Goal: Download file/media

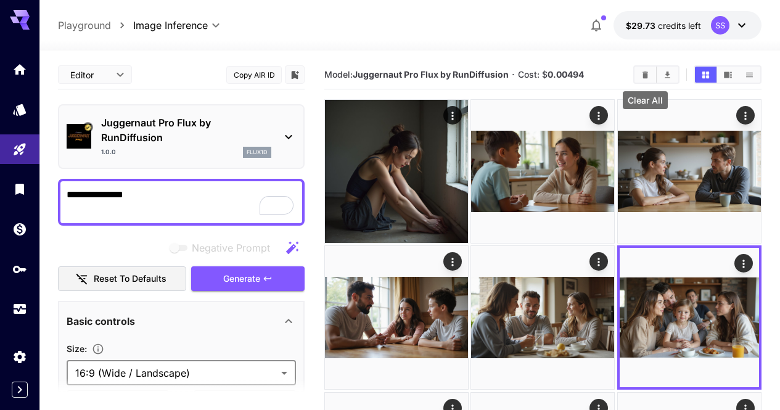
click at [639, 80] on button "Clear All" at bounding box center [646, 75] width 22 height 16
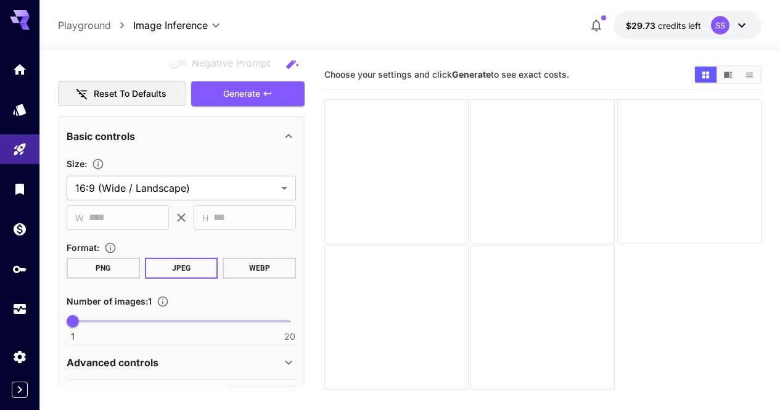
scroll to position [247, 0]
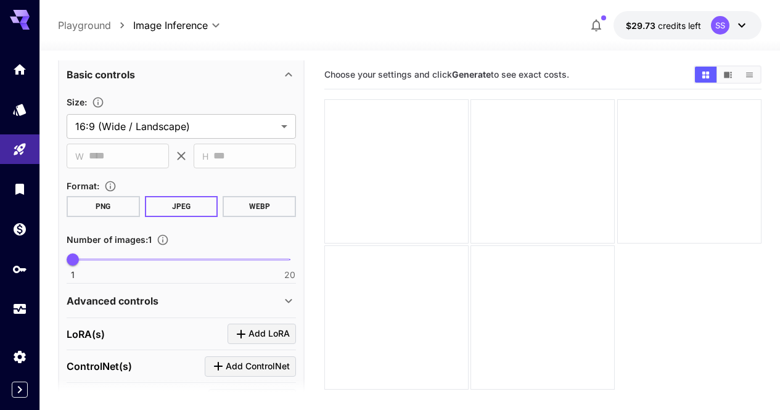
click at [79, 261] on span "1" at bounding box center [73, 259] width 12 height 12
type input "*"
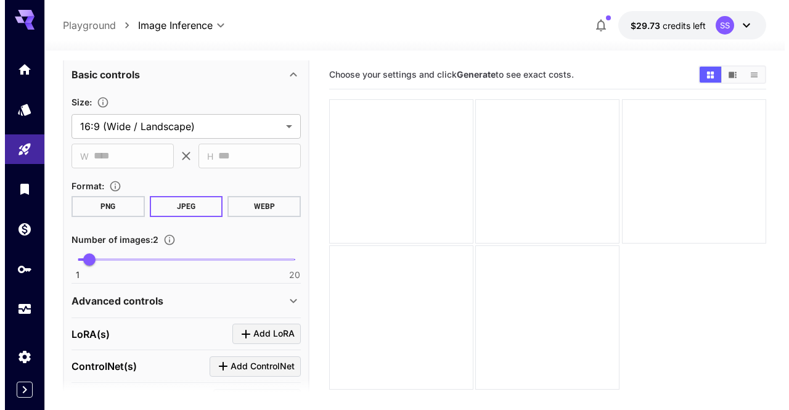
scroll to position [0, 0]
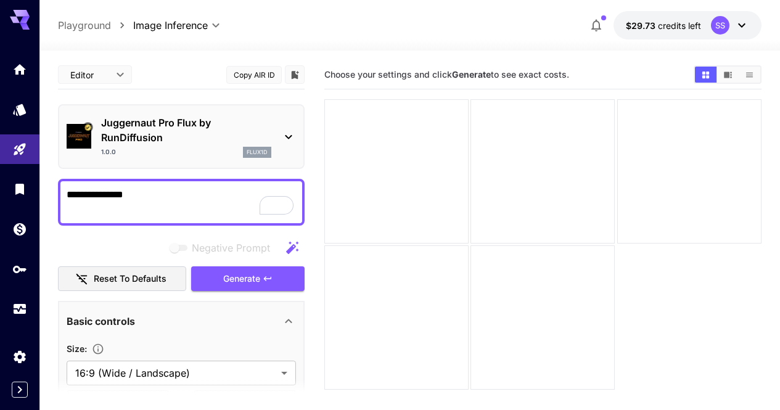
click at [189, 209] on textarea "**********" at bounding box center [181, 202] width 229 height 30
paste textarea "**********"
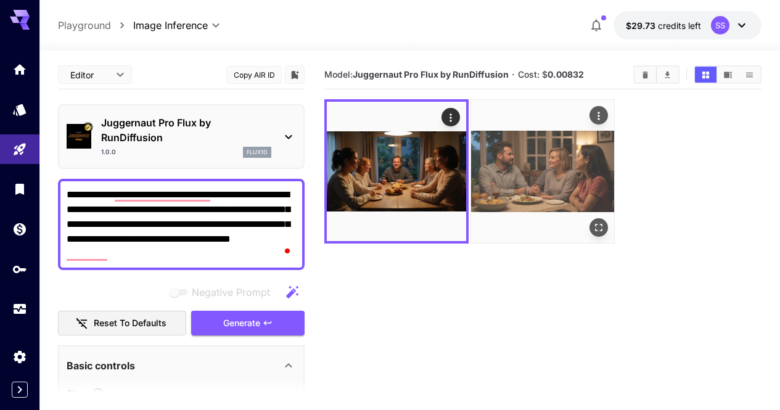
click at [593, 221] on icon "Open in fullscreen" at bounding box center [599, 227] width 12 height 12
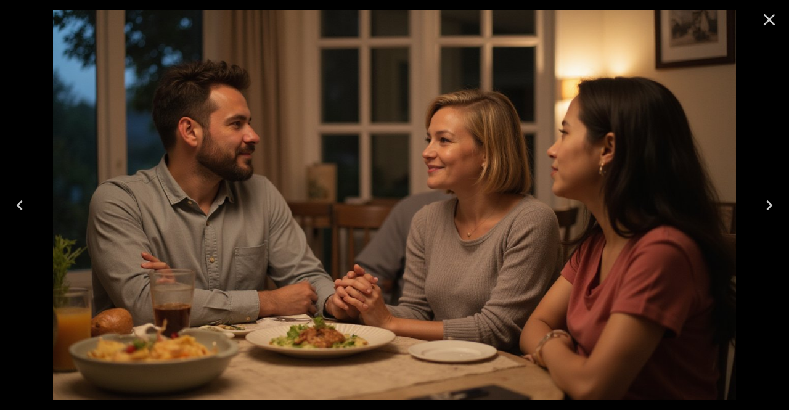
click at [12, 216] on button "Previous" at bounding box center [19, 205] width 39 height 49
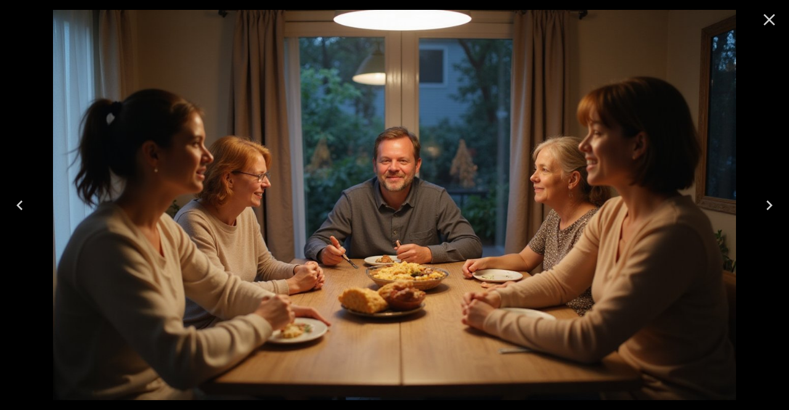
click at [767, 23] on icon "Close" at bounding box center [770, 20] width 12 height 12
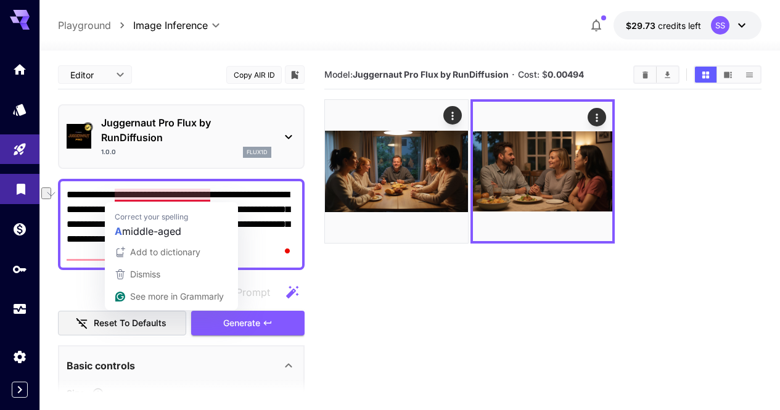
drag, startPoint x: 145, startPoint y: 195, endPoint x: 36, endPoint y: 194, distance: 109.2
click at [36, 194] on div "**********" at bounding box center [390, 254] width 780 height 508
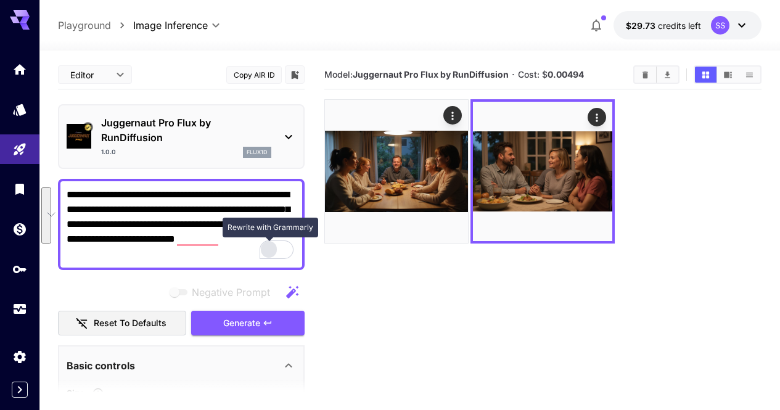
drag, startPoint x: 220, startPoint y: 213, endPoint x: 273, endPoint y: 245, distance: 62.0
click at [273, 245] on div "**********" at bounding box center [181, 224] width 247 height 91
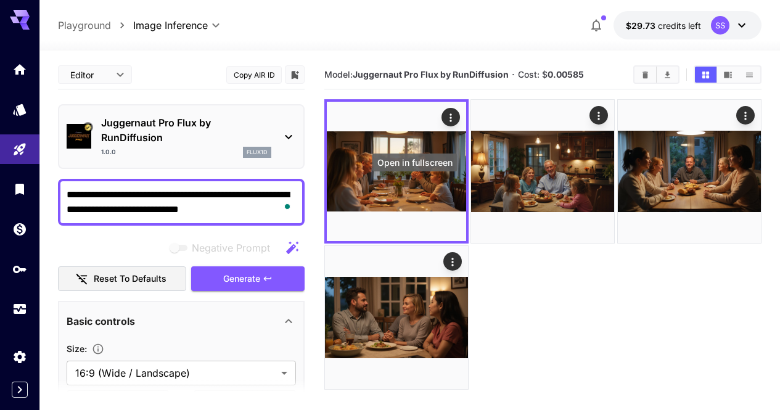
click at [0, 0] on icon "Open in fullscreen" at bounding box center [0, 0] width 0 height 0
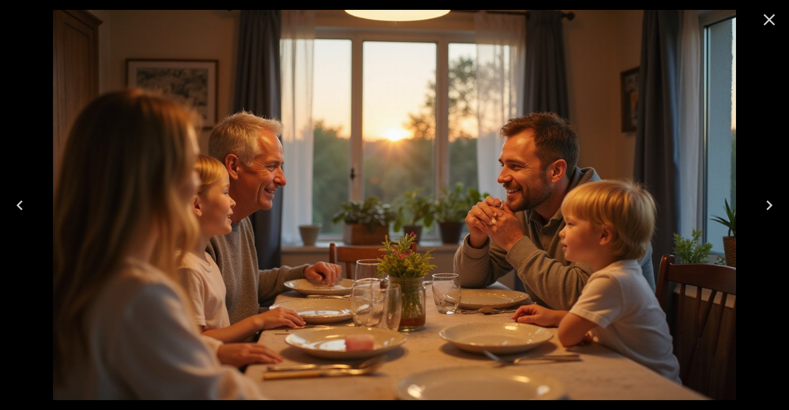
click at [780, 30] on button "Close" at bounding box center [770, 20] width 30 height 30
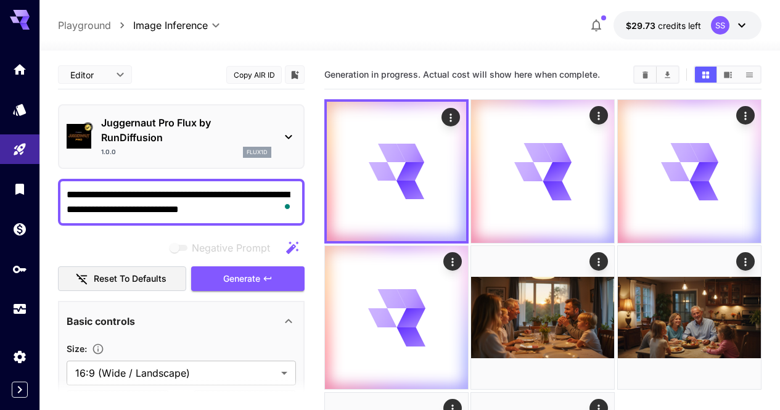
click at [162, 201] on textarea "**********" at bounding box center [181, 202] width 229 height 30
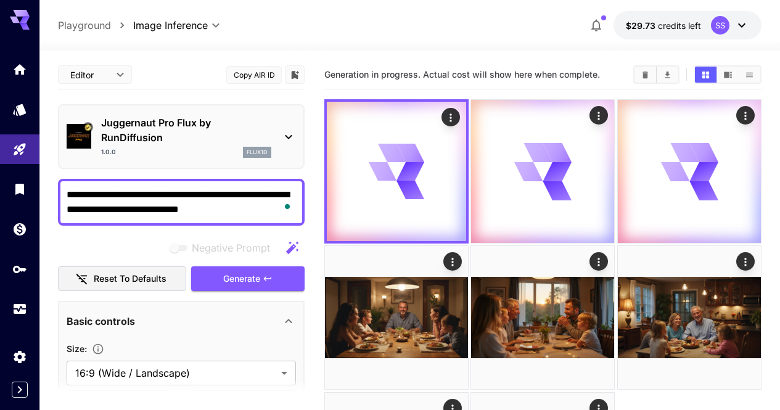
click at [162, 201] on textarea "**********" at bounding box center [181, 202] width 229 height 30
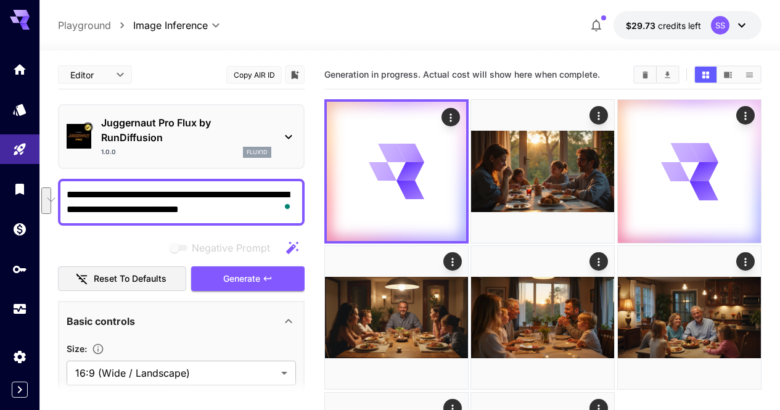
click at [162, 201] on textarea "**********" at bounding box center [181, 202] width 229 height 30
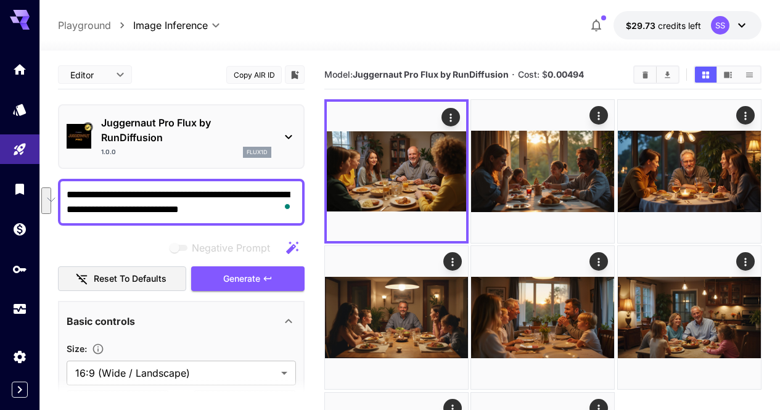
paste textarea "**********"
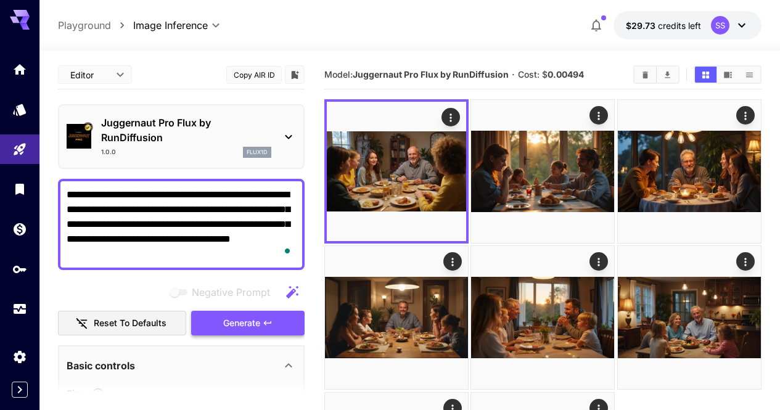
click at [236, 327] on span "Generate" at bounding box center [241, 323] width 37 height 15
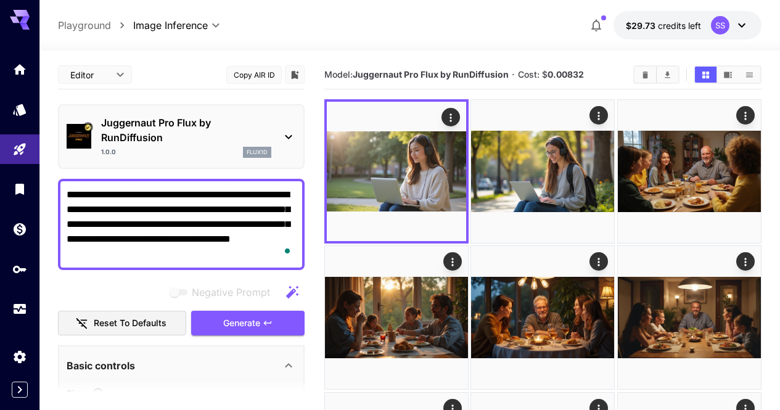
click at [239, 219] on textarea "**********" at bounding box center [181, 224] width 229 height 74
paste textarea "To enrich screen reader interactions, please activate Accessibility in Grammarl…"
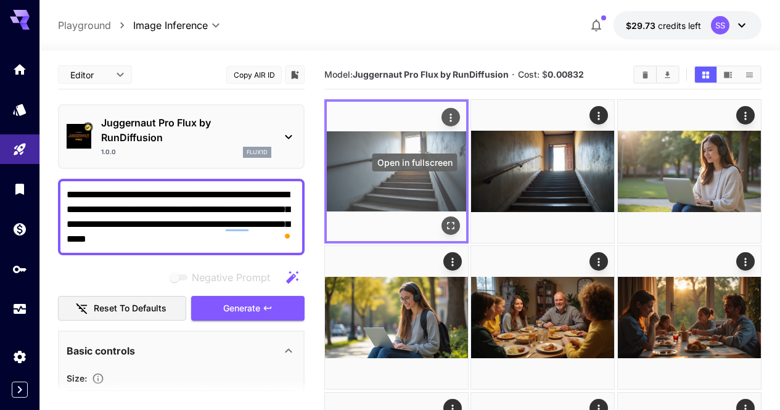
click at [445, 220] on icon "Open in fullscreen" at bounding box center [451, 226] width 12 height 12
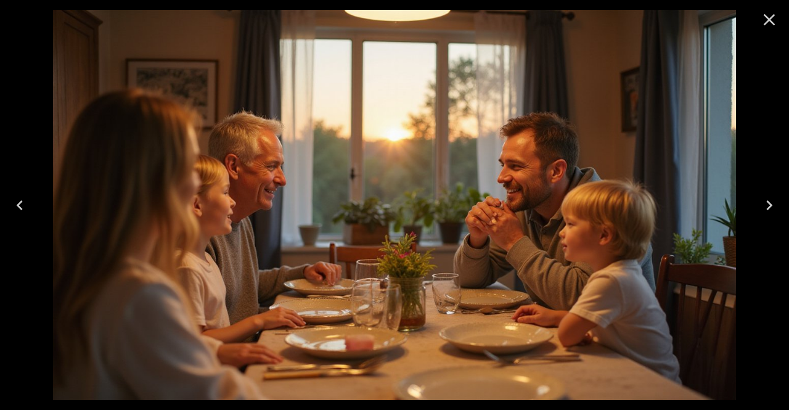
click at [780, 27] on button "Close" at bounding box center [770, 20] width 30 height 30
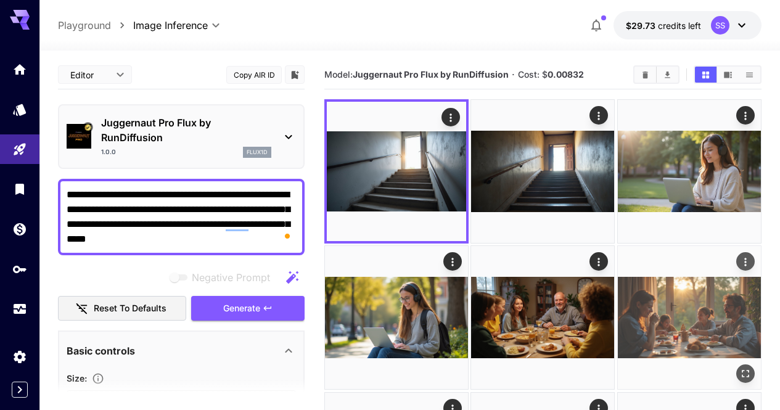
click at [739, 256] on icon "Actions" at bounding box center [745, 262] width 12 height 12
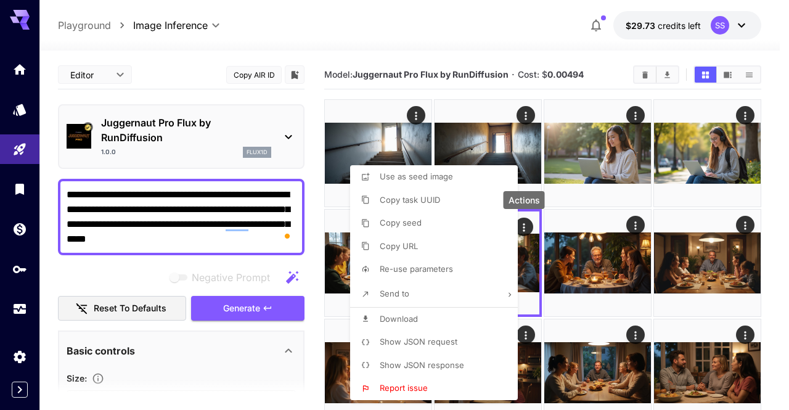
click at [435, 335] on li "Show JSON request" at bounding box center [437, 342] width 175 height 23
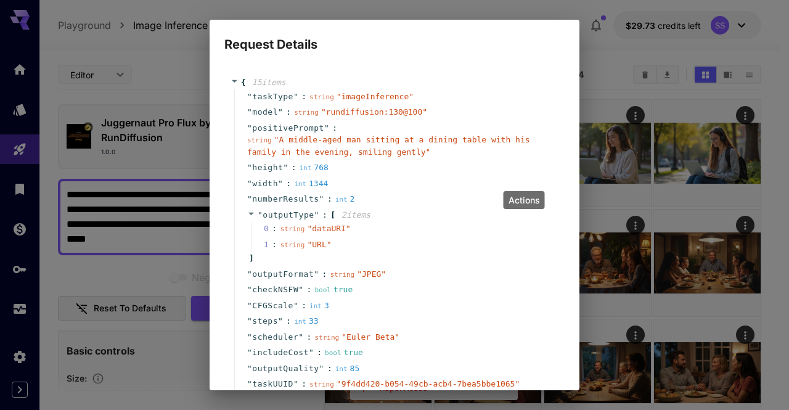
click at [369, 145] on div "string " A middle-aged man sitting at a dining table with his family in the eve…" at bounding box center [399, 146] width 305 height 24
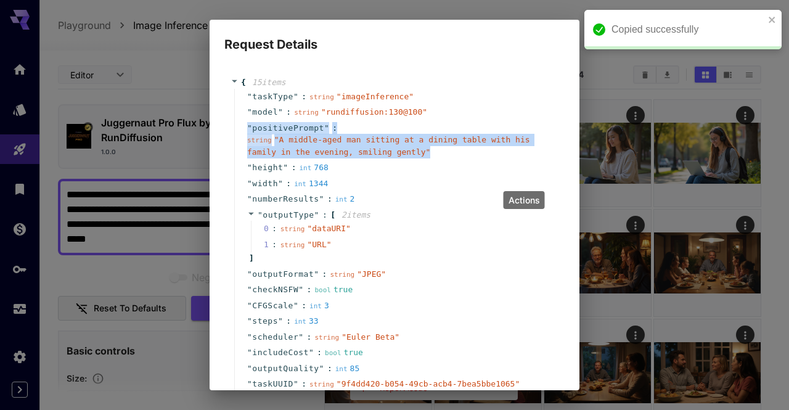
click at [369, 145] on div "string " A middle-aged man sitting at a dining table with his family in the eve…" at bounding box center [399, 146] width 305 height 24
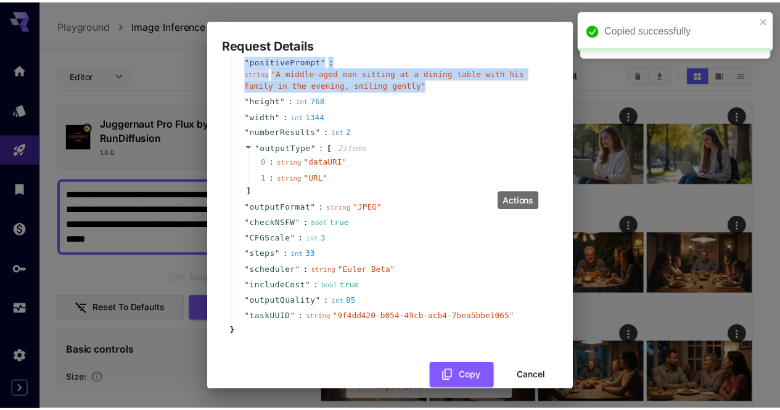
scroll to position [88, 0]
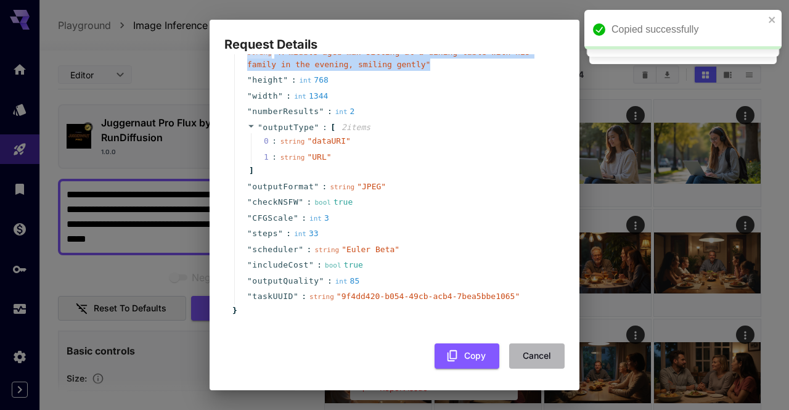
click at [519, 354] on button "Cancel" at bounding box center [537, 356] width 56 height 25
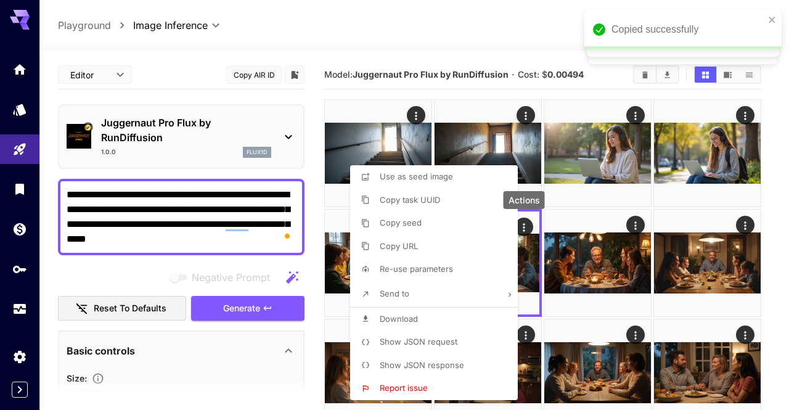
click at [171, 218] on div at bounding box center [394, 205] width 789 height 410
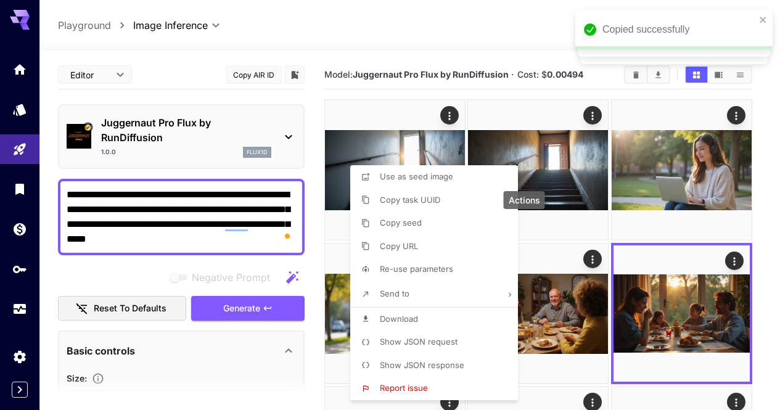
click at [171, 218] on div at bounding box center [390, 205] width 780 height 410
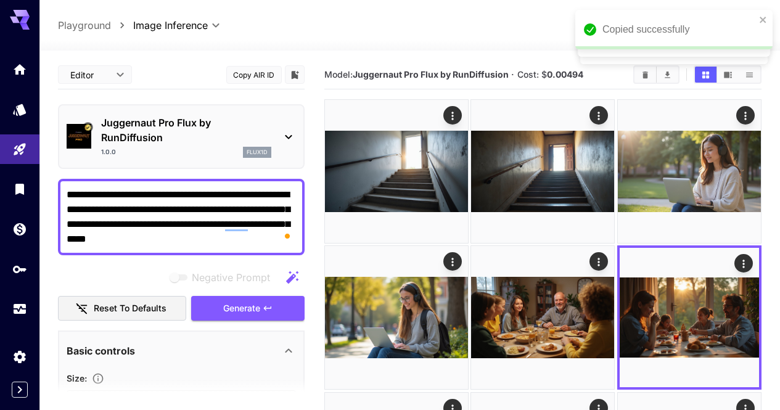
click at [171, 218] on div "Use as seed image Copy task UUID Copy seed Copy URL Re-use parameters Send to D…" at bounding box center [93, 205] width 187 height 410
click at [171, 218] on textarea "**********" at bounding box center [181, 216] width 229 height 59
paste textarea "To enrich screen reader interactions, please activate Accessibility in Grammarl…"
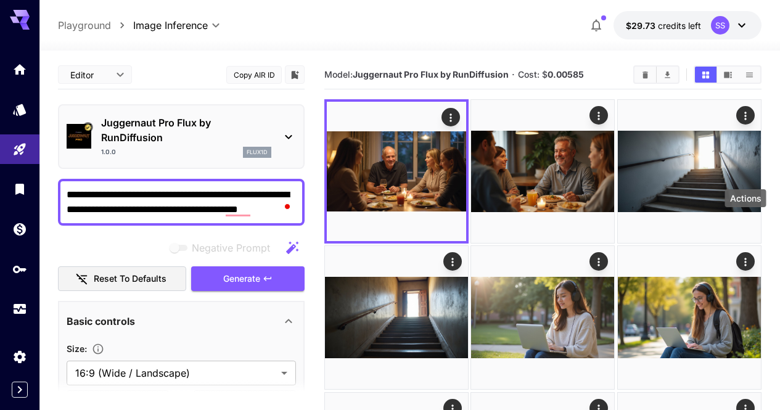
type textarea "**********"
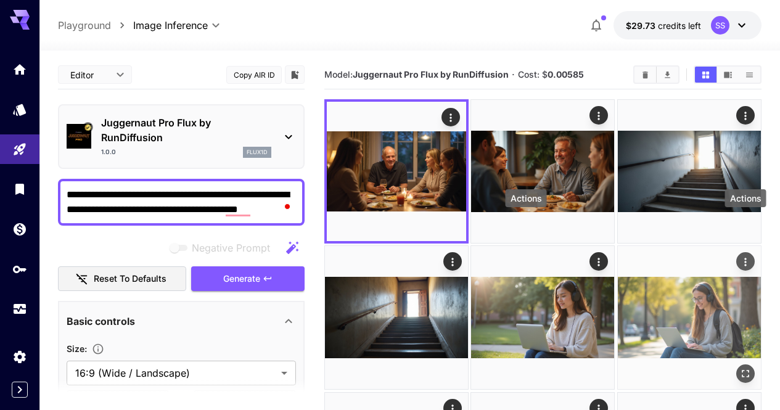
click at [739, 256] on icon "Actions" at bounding box center [745, 262] width 12 height 12
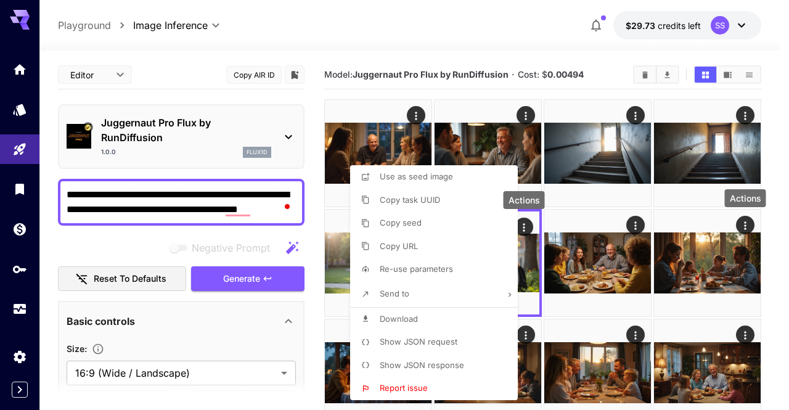
click at [413, 324] on p "Download" at bounding box center [399, 319] width 38 height 12
click at [760, 271] on div at bounding box center [394, 205] width 789 height 410
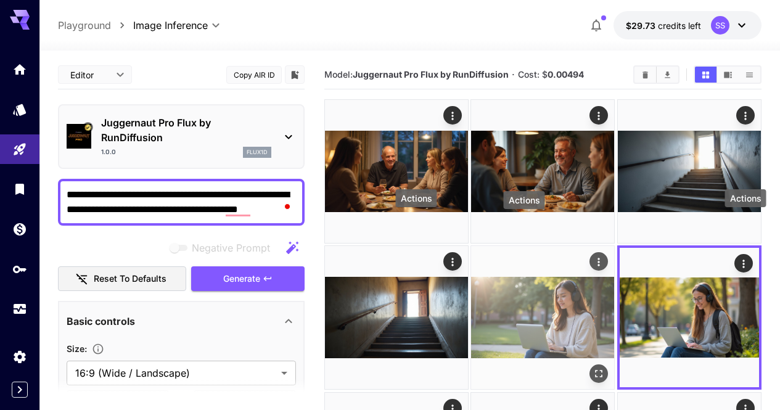
click at [598, 258] on icon "Actions" at bounding box center [599, 262] width 2 height 8
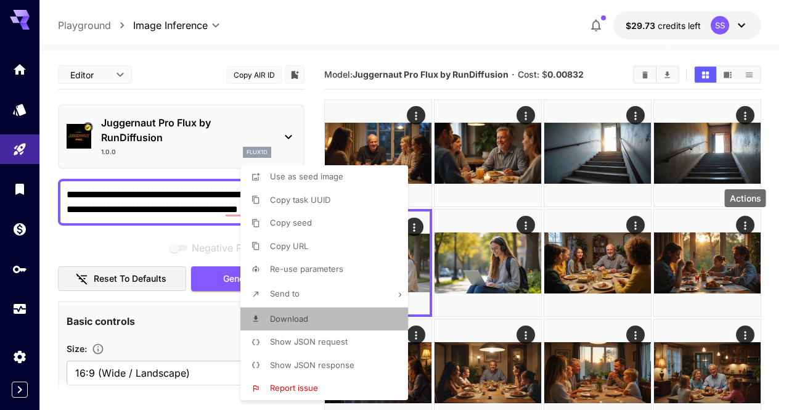
click at [352, 313] on li "Download" at bounding box center [328, 319] width 175 height 23
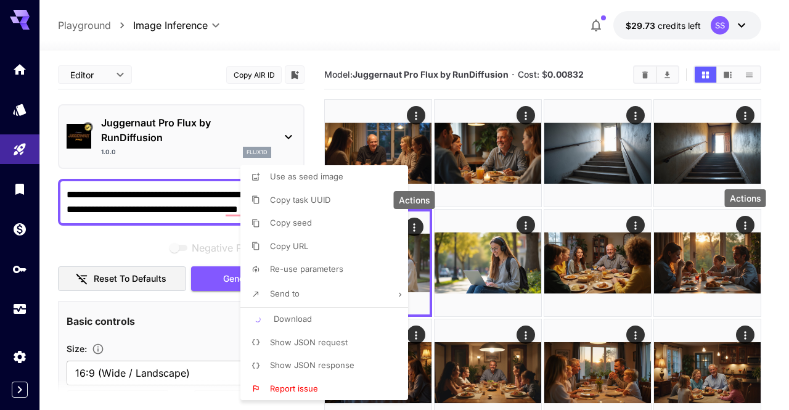
drag, startPoint x: 644, startPoint y: 234, endPoint x: 673, endPoint y: 176, distance: 64.8
click at [646, 234] on div at bounding box center [394, 205] width 789 height 410
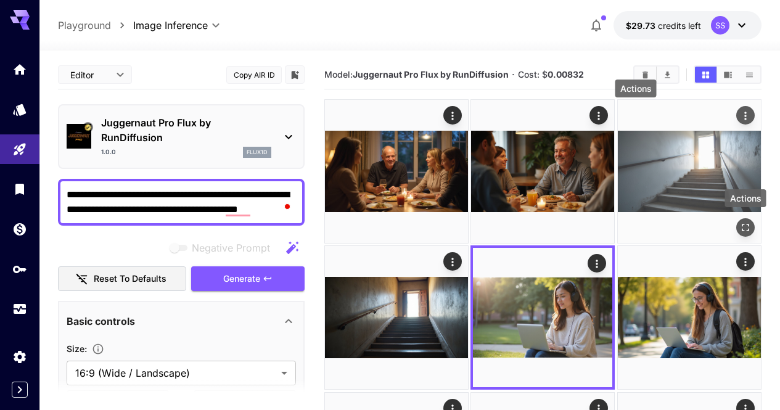
click at [739, 114] on icon "Actions" at bounding box center [745, 116] width 12 height 12
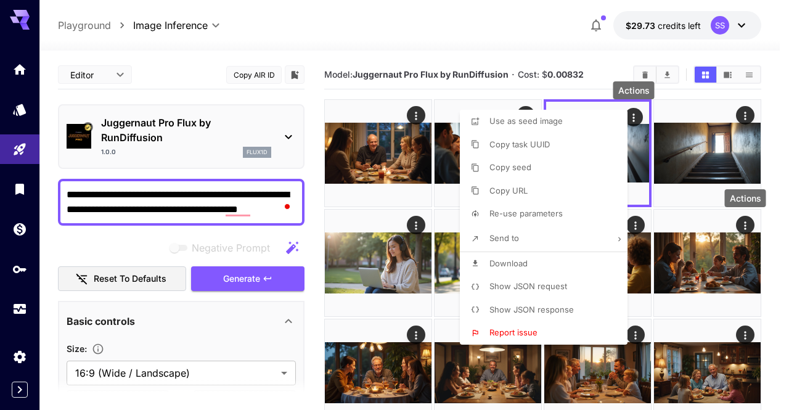
click at [529, 255] on li "Download" at bounding box center [547, 263] width 175 height 23
click at [780, 240] on div at bounding box center [394, 205] width 789 height 410
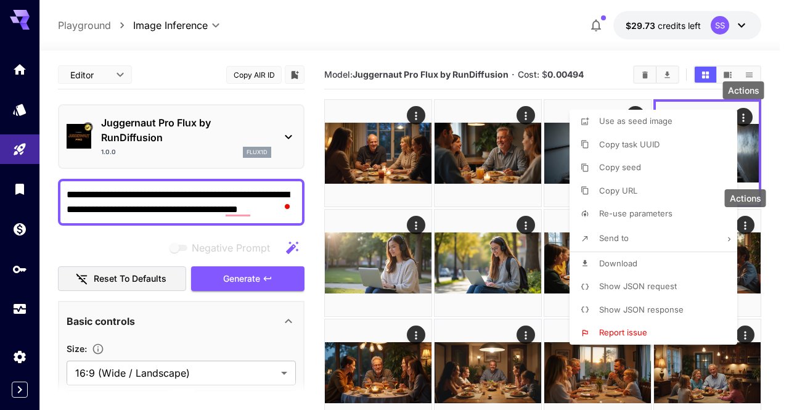
click at [634, 266] on span "Download" at bounding box center [618, 263] width 38 height 10
click at [395, 264] on div at bounding box center [394, 205] width 789 height 410
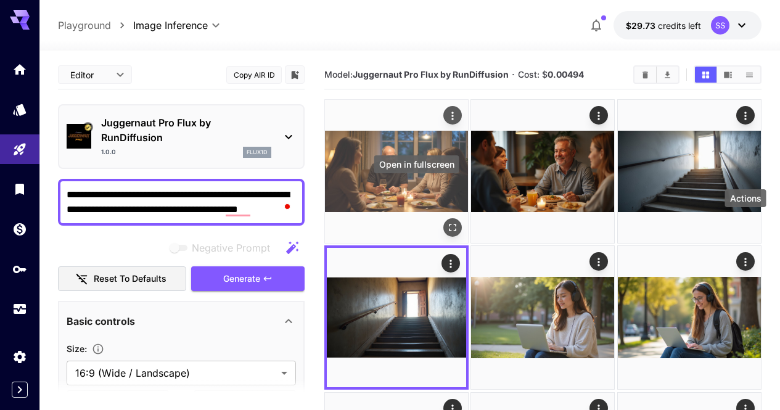
click at [446, 221] on icon "Open in fullscreen" at bounding box center [452, 227] width 12 height 12
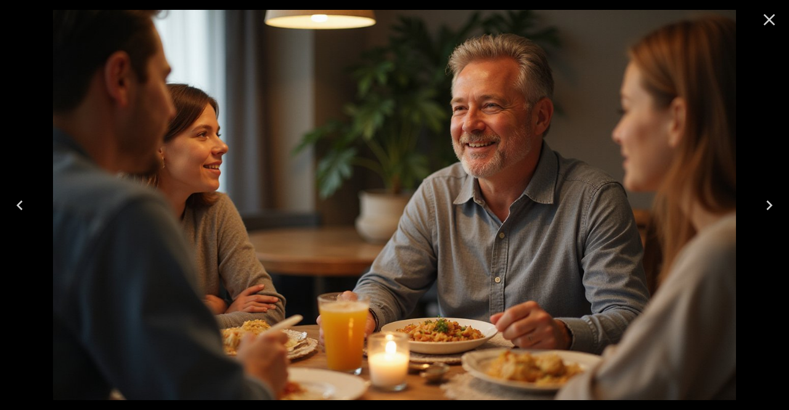
click at [775, 25] on icon "Close" at bounding box center [770, 20] width 20 height 20
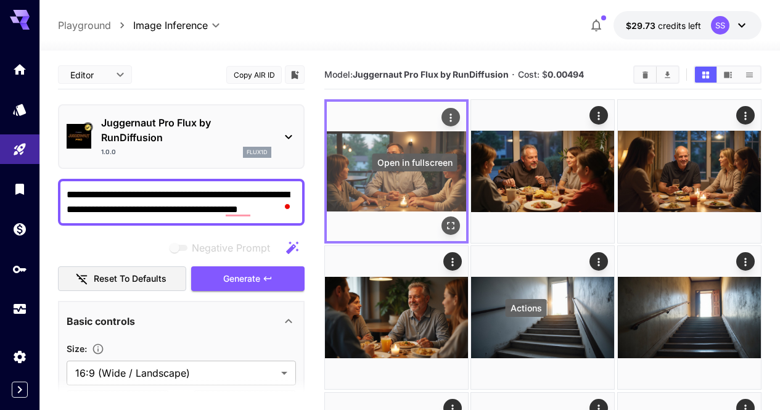
click at [445, 220] on icon "Open in fullscreen" at bounding box center [451, 226] width 12 height 12
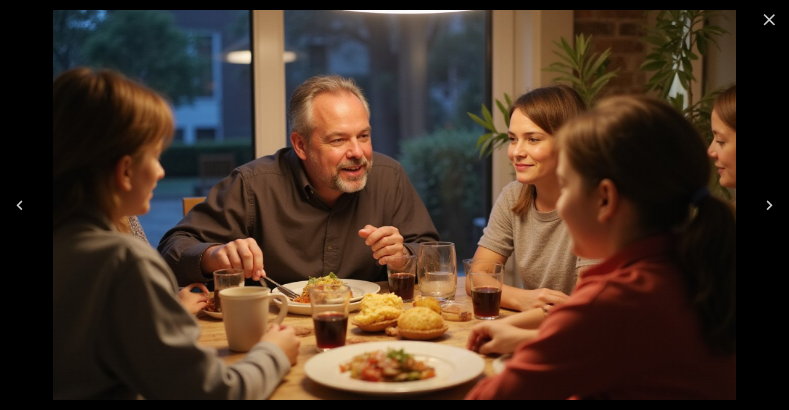
click at [764, 21] on icon "Close" at bounding box center [770, 20] width 20 height 20
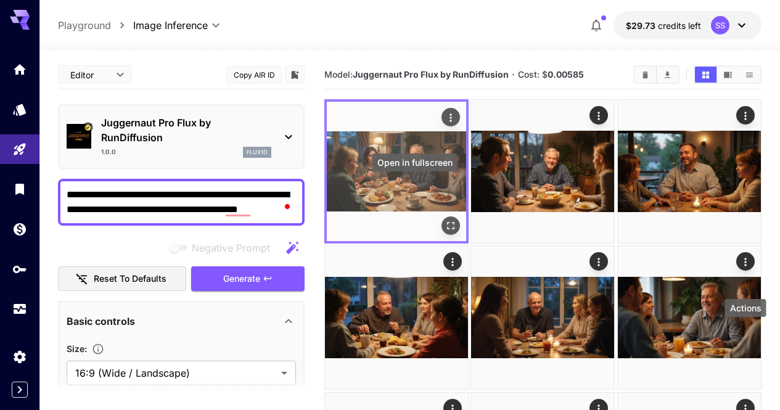
click at [445, 220] on icon "Open in fullscreen" at bounding box center [451, 226] width 12 height 12
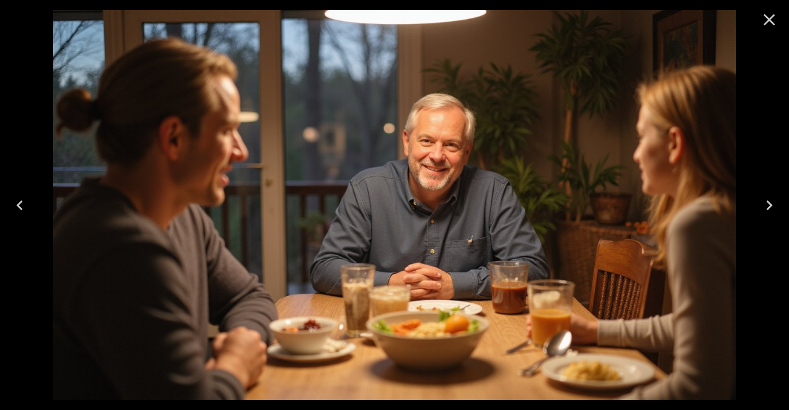
click at [762, 16] on icon "Close" at bounding box center [770, 20] width 20 height 20
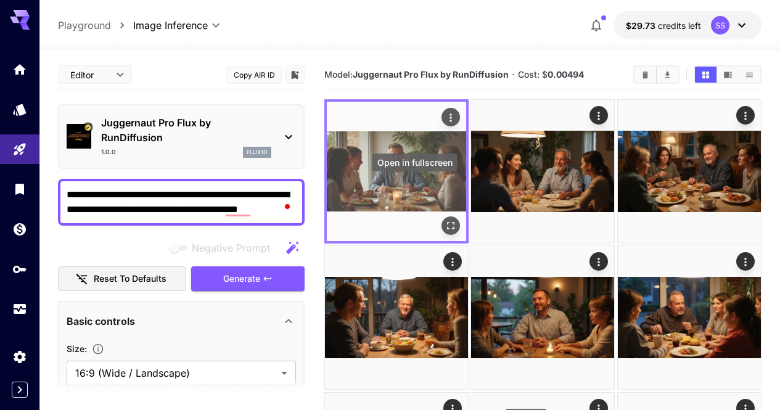
click at [445, 220] on icon "Open in fullscreen" at bounding box center [451, 226] width 12 height 12
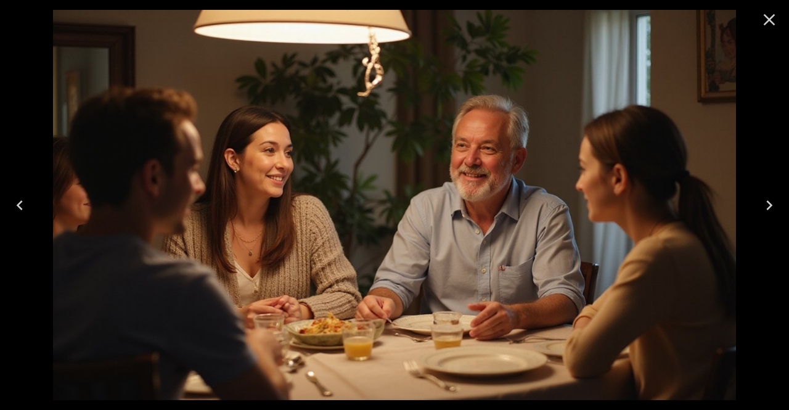
click at [767, 30] on button "Close" at bounding box center [770, 20] width 30 height 30
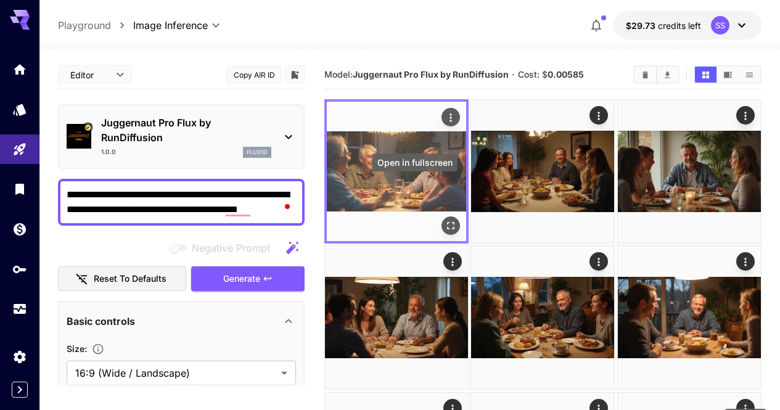
click at [447, 222] on icon "Open in fullscreen" at bounding box center [450, 225] width 7 height 7
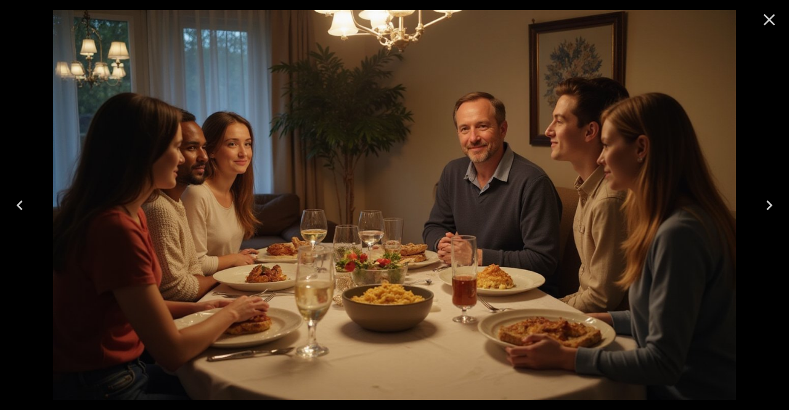
click at [773, 26] on icon "Close" at bounding box center [770, 20] width 20 height 20
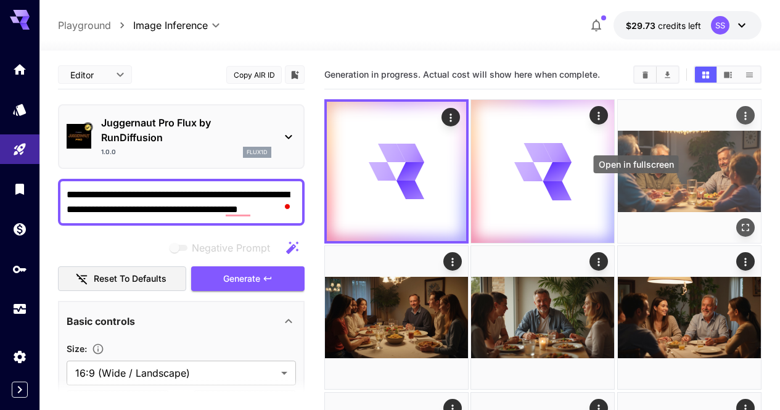
click at [736, 218] on button "Open in fullscreen" at bounding box center [745, 227] width 19 height 19
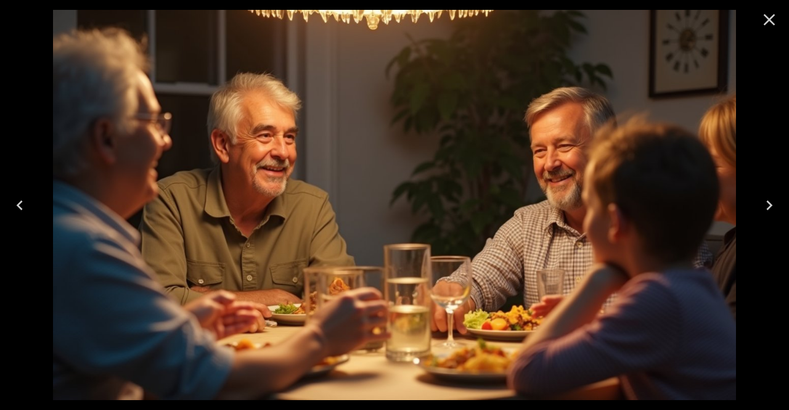
click at [775, 23] on icon "Close" at bounding box center [770, 20] width 20 height 20
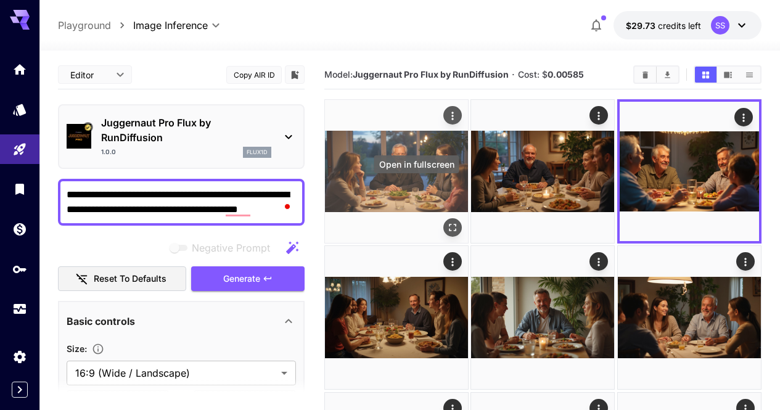
click at [446, 221] on icon "Open in fullscreen" at bounding box center [452, 227] width 12 height 12
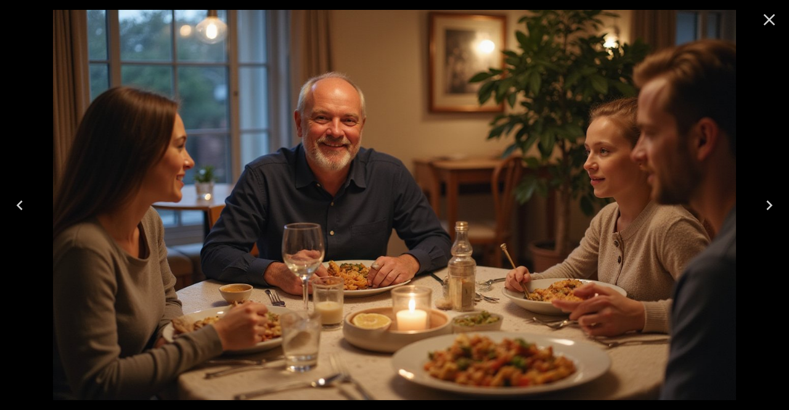
click at [776, 19] on icon "Close" at bounding box center [770, 20] width 20 height 20
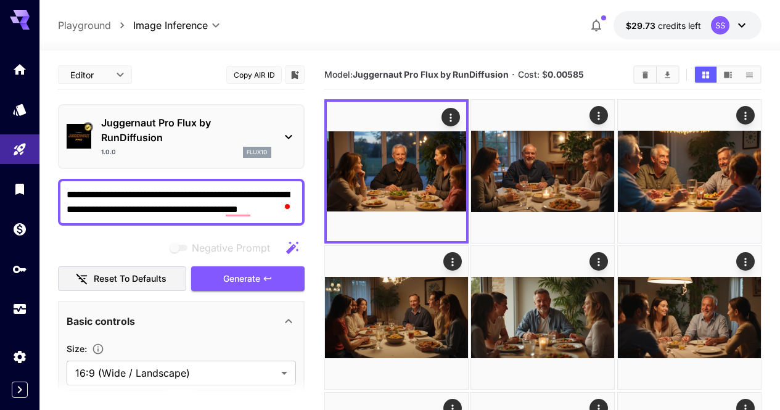
click at [293, 209] on span at bounding box center [287, 205] width 11 height 17
click at [291, 210] on button "Open Grammarly. 1 suggestions." at bounding box center [287, 207] width 10 height 10
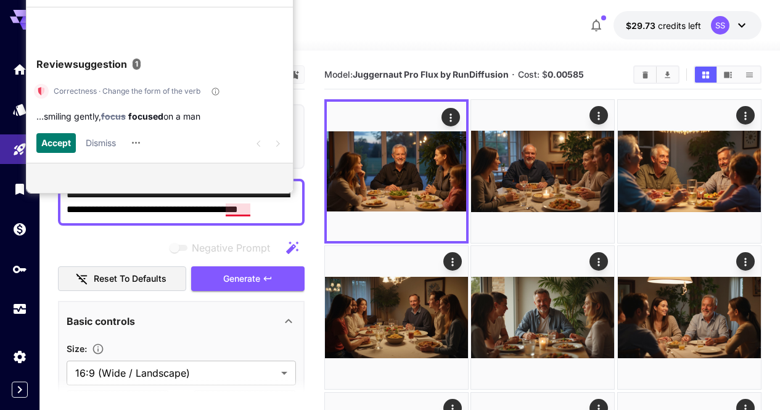
click at [295, 207] on textarea "**********" at bounding box center [181, 202] width 229 height 30
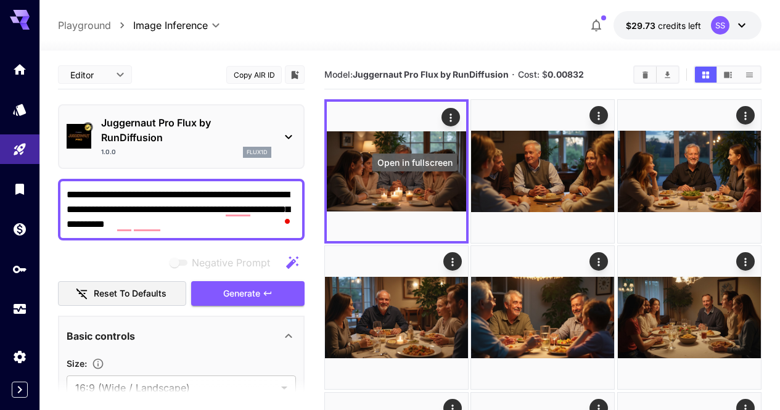
click at [0, 0] on icon "Open in fullscreen" at bounding box center [0, 0] width 0 height 0
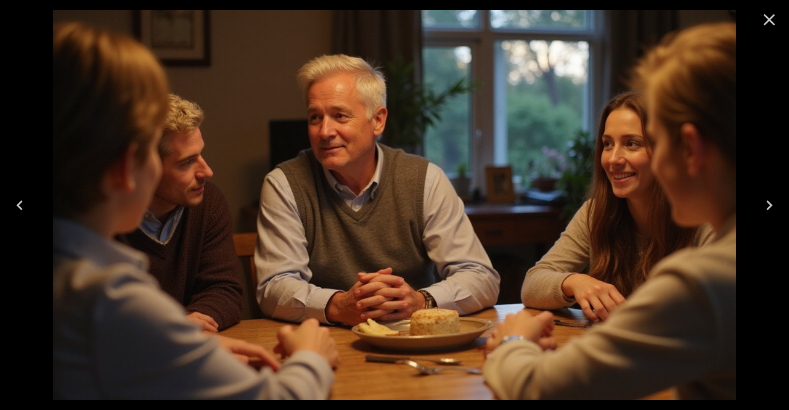
click at [769, 20] on icon "Close" at bounding box center [770, 20] width 12 height 12
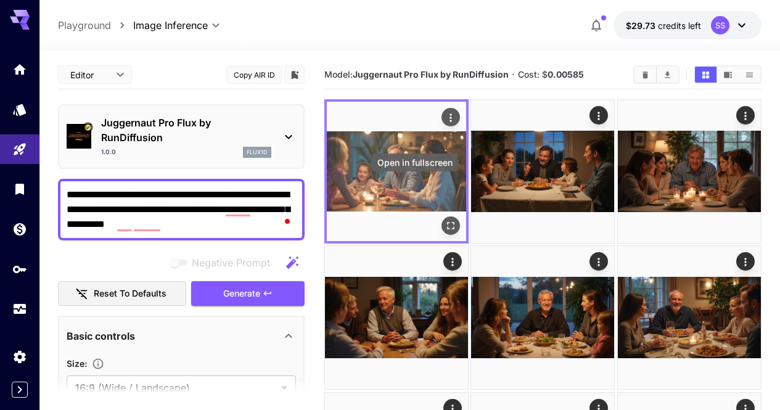
click at [445, 220] on icon "Open in fullscreen" at bounding box center [451, 226] width 12 height 12
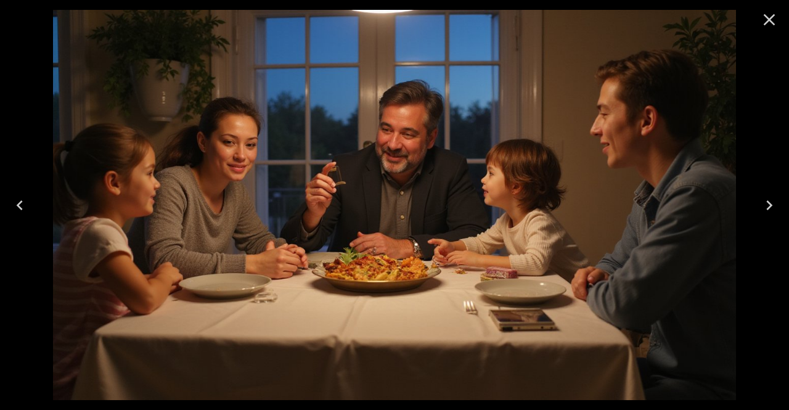
click at [765, 28] on icon "Close" at bounding box center [770, 20] width 20 height 20
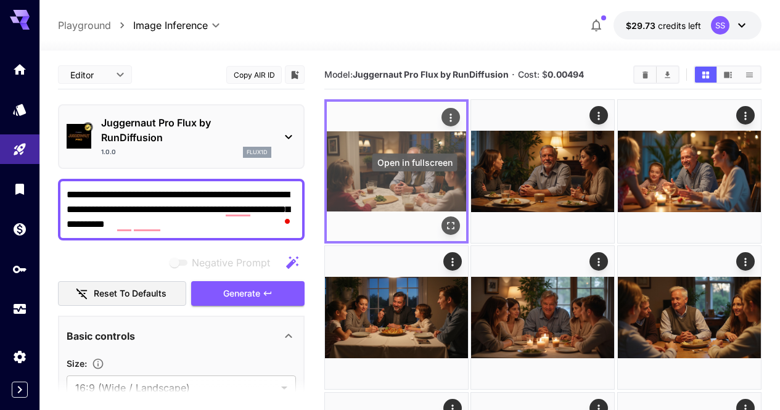
click at [445, 220] on icon "Open in fullscreen" at bounding box center [451, 226] width 12 height 12
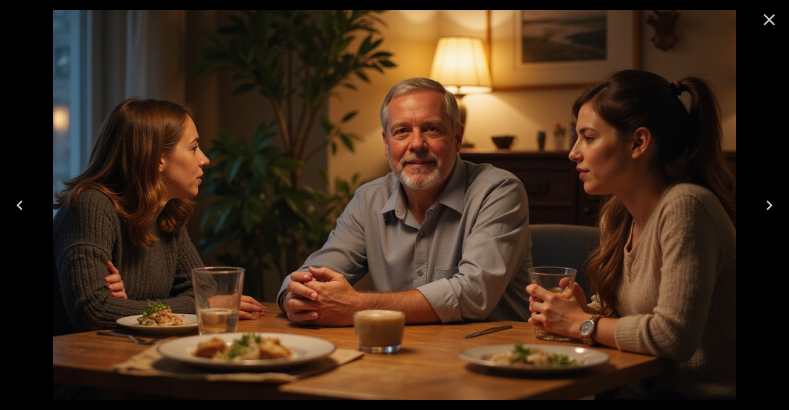
click at [757, 23] on div at bounding box center [394, 205] width 789 height 410
click at [761, 13] on icon "Close" at bounding box center [770, 20] width 20 height 20
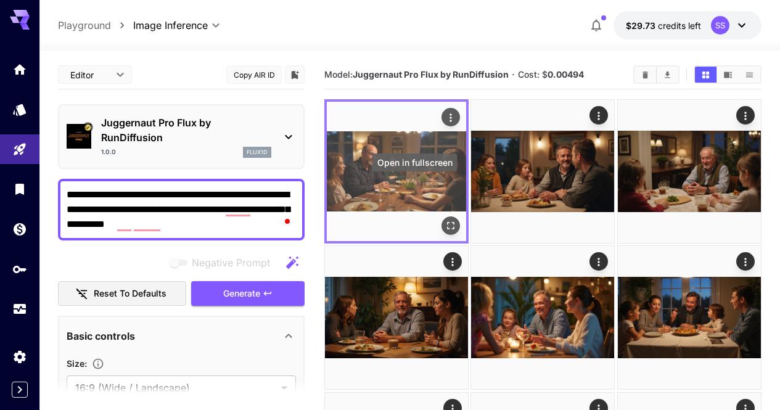
click at [445, 220] on icon "Open in fullscreen" at bounding box center [451, 226] width 12 height 12
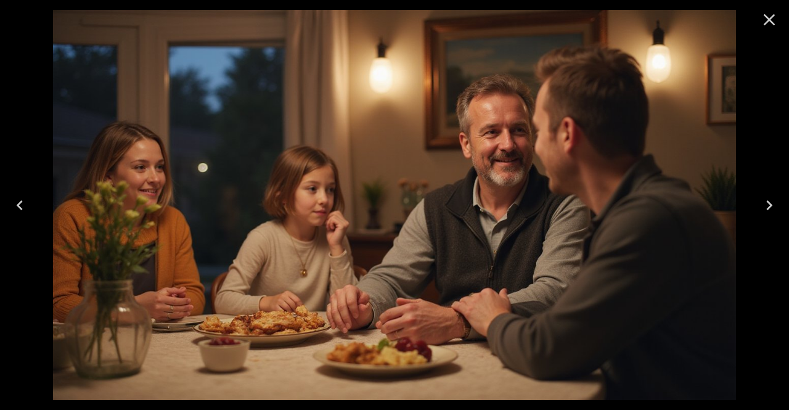
drag, startPoint x: 759, startPoint y: 24, endPoint x: 707, endPoint y: 51, distance: 59.0
click at [762, 25] on button "Close" at bounding box center [770, 20] width 30 height 30
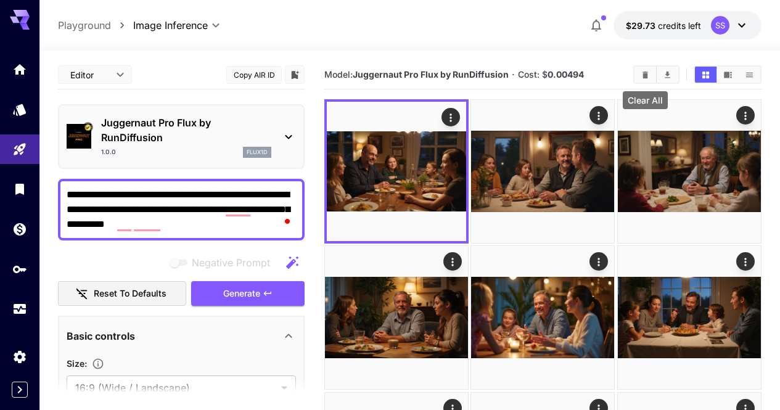
click at [643, 75] on icon "Clear All" at bounding box center [646, 74] width 6 height 7
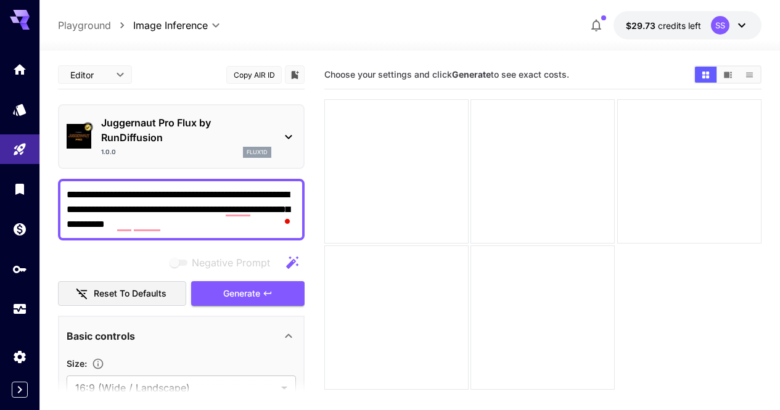
click at [194, 226] on textarea "**********" at bounding box center [181, 209] width 229 height 44
paste textarea "**********"
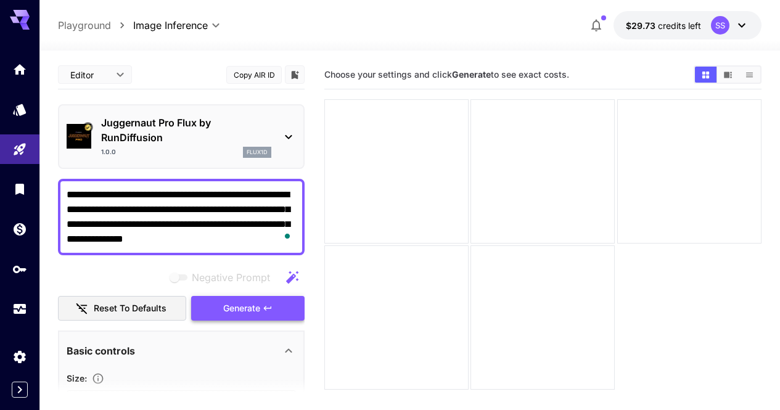
type textarea "**********"
click at [275, 311] on button "Generate" at bounding box center [247, 308] width 113 height 25
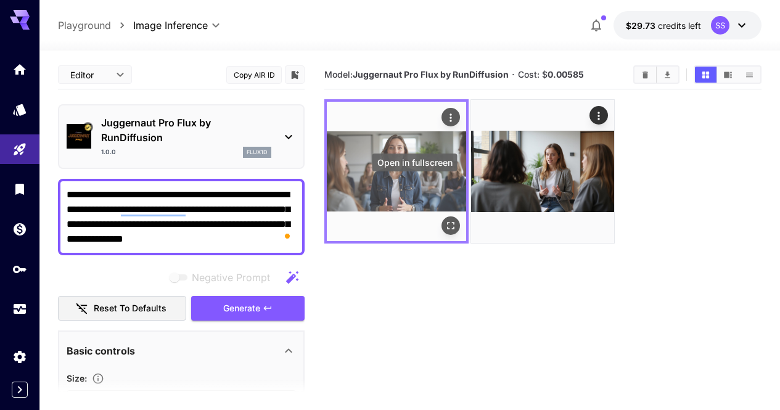
click at [445, 220] on icon "Open in fullscreen" at bounding box center [451, 226] width 12 height 12
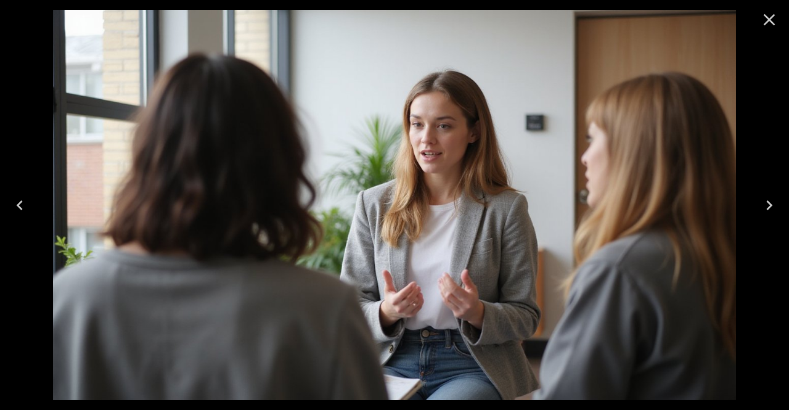
click at [769, 21] on icon "Close" at bounding box center [770, 20] width 20 height 20
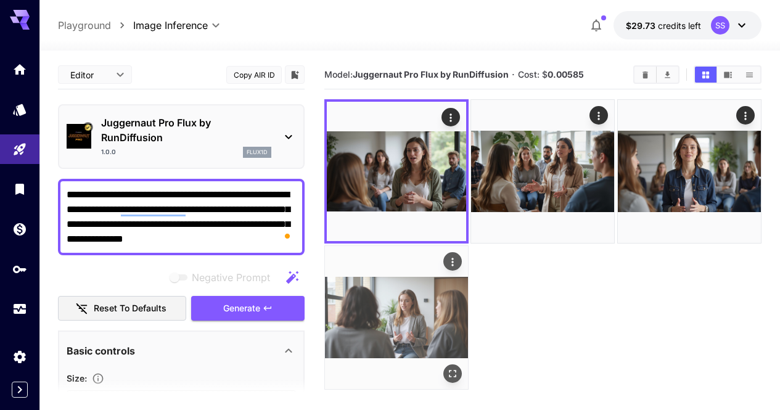
click at [459, 254] on div "Actions" at bounding box center [452, 261] width 12 height 15
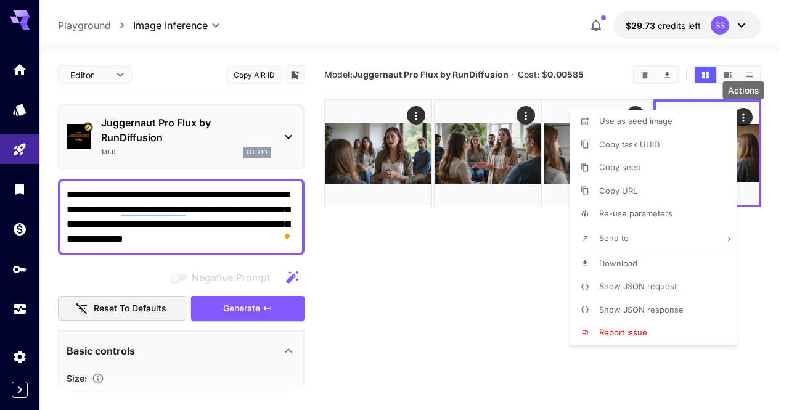
click at [643, 257] on li "Download" at bounding box center [657, 263] width 175 height 23
click at [461, 265] on div at bounding box center [394, 205] width 789 height 410
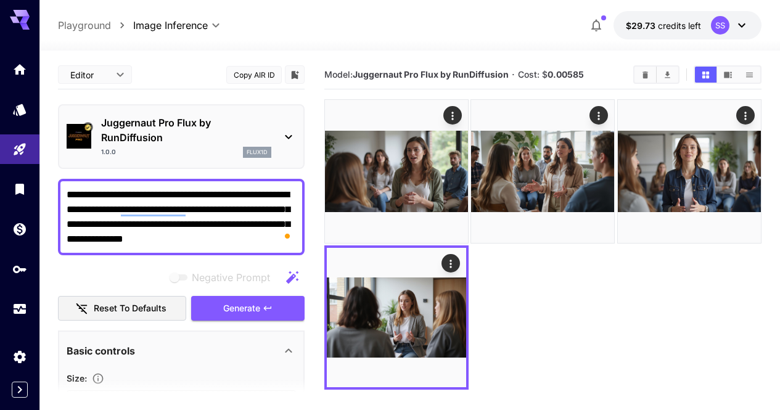
drag, startPoint x: 523, startPoint y: 286, endPoint x: 577, endPoint y: 229, distance: 78.1
click at [524, 286] on section "Model: Juggernaut Pro Flux by RunDiffusion · Cost: $ 0.00585" at bounding box center [542, 265] width 437 height 410
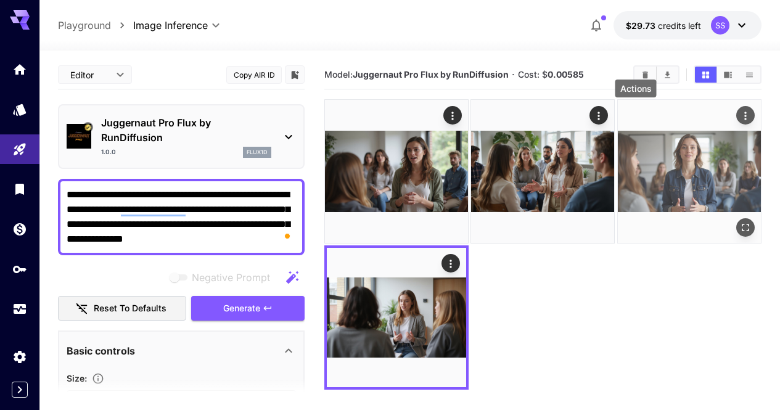
click at [739, 116] on icon "Actions" at bounding box center [745, 116] width 12 height 12
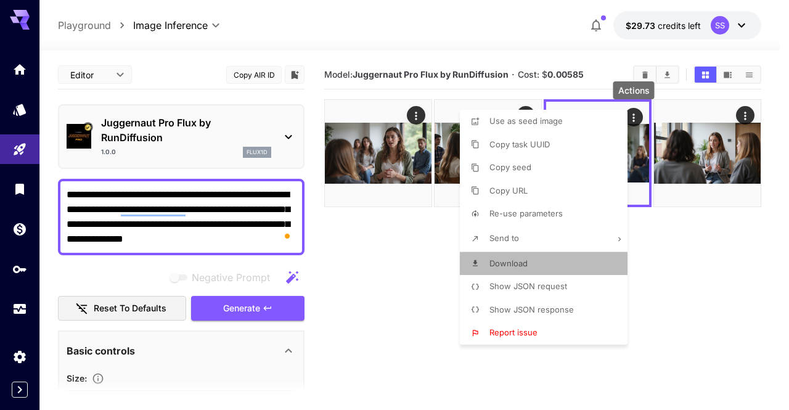
click at [549, 267] on li "Download" at bounding box center [547, 263] width 175 height 23
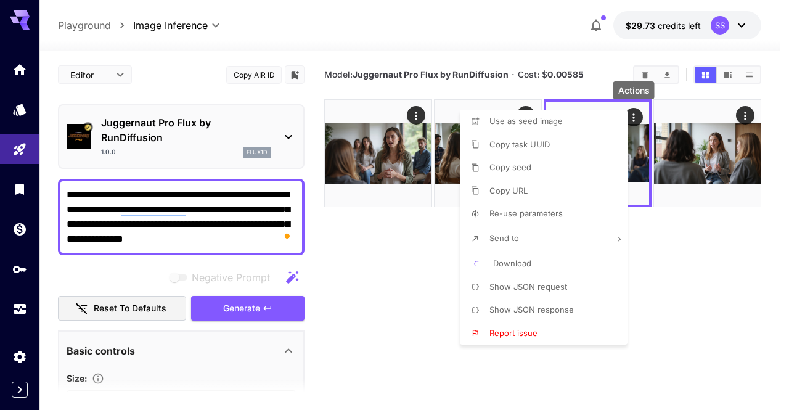
click at [214, 266] on div at bounding box center [394, 205] width 789 height 410
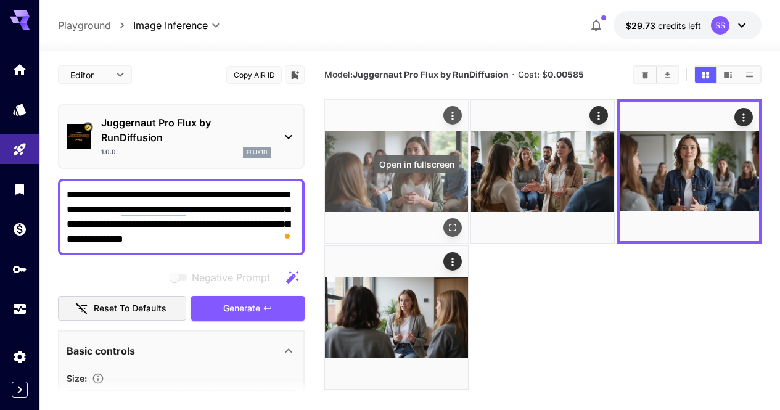
click at [443, 218] on button "Open in fullscreen" at bounding box center [452, 227] width 19 height 19
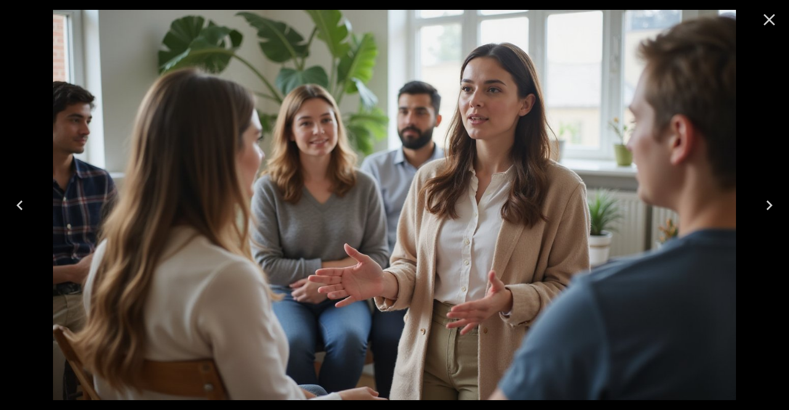
click at [778, 20] on icon "Close" at bounding box center [770, 20] width 20 height 20
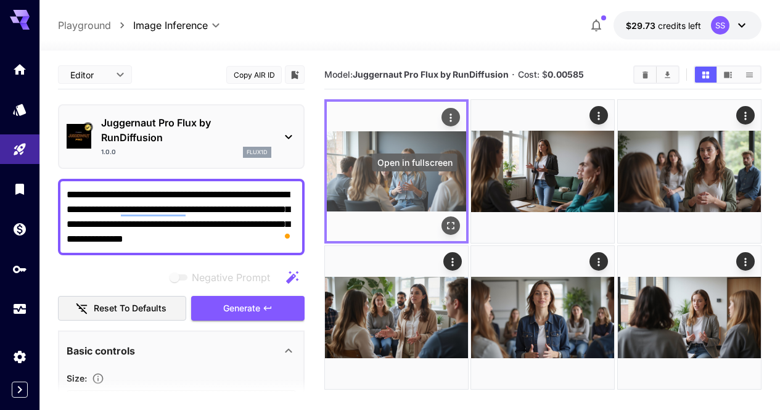
click at [445, 220] on icon "Open in fullscreen" at bounding box center [451, 226] width 12 height 12
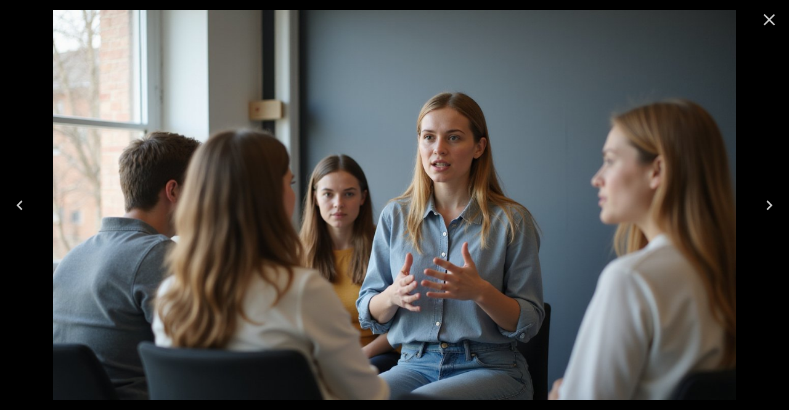
click at [617, 180] on img at bounding box center [394, 205] width 683 height 390
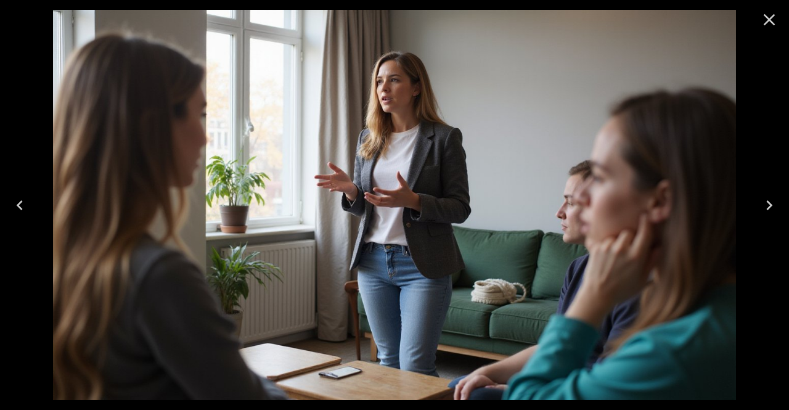
click at [775, 22] on icon "Close" at bounding box center [770, 20] width 20 height 20
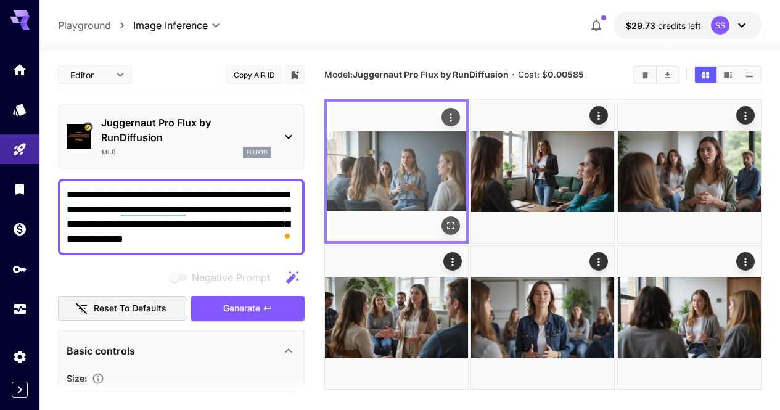
click at [445, 116] on icon "Actions" at bounding box center [451, 118] width 12 height 12
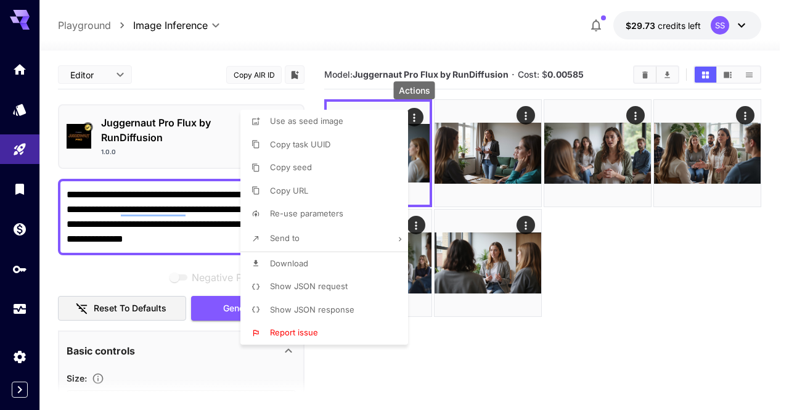
click at [332, 256] on li "Download" at bounding box center [328, 263] width 175 height 23
click at [598, 57] on div at bounding box center [394, 205] width 789 height 410
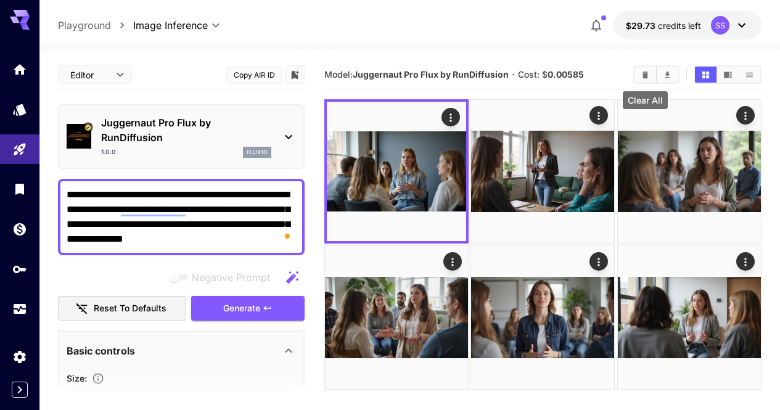
click at [635, 76] on button "Clear All" at bounding box center [646, 75] width 22 height 16
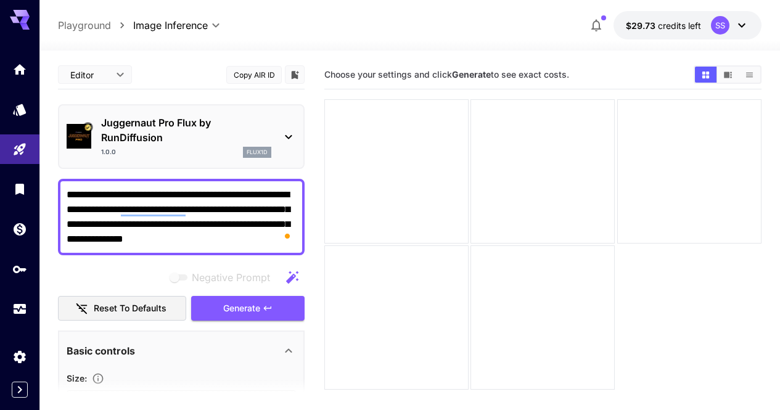
click at [257, 215] on textarea "**********" at bounding box center [181, 216] width 229 height 59
paste textarea "****"
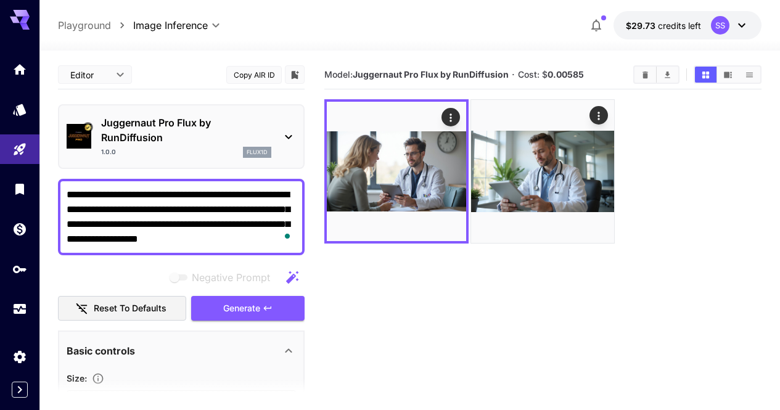
click at [255, 207] on textarea "**********" at bounding box center [181, 216] width 229 height 59
paste textarea "**********"
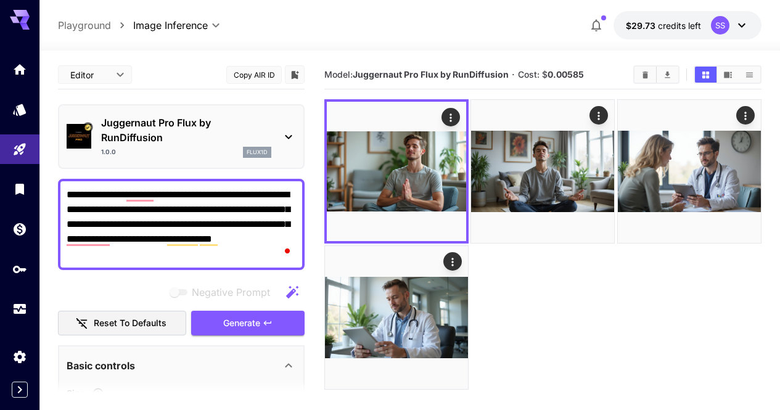
click at [237, 205] on textarea "**********" at bounding box center [181, 224] width 229 height 74
paste textarea "**********"
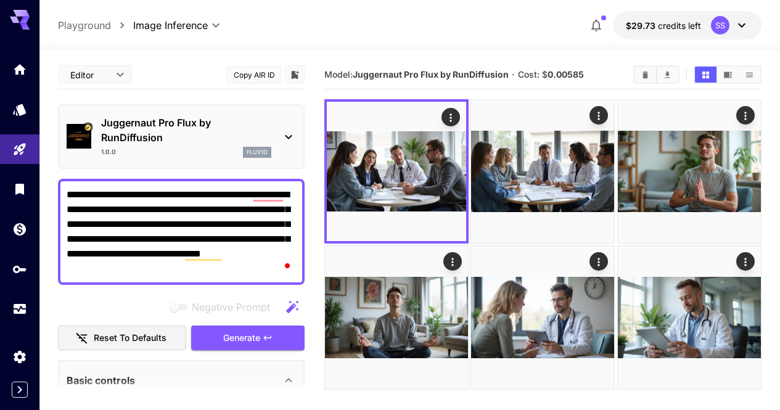
click at [248, 223] on textarea "**********" at bounding box center [181, 231] width 229 height 89
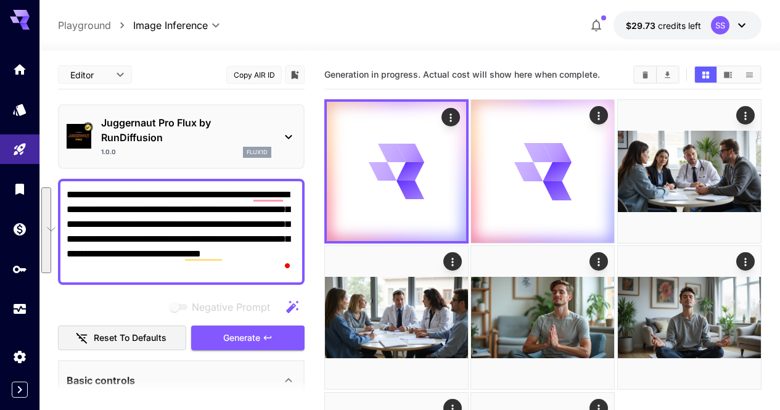
paste textarea "To enrich screen reader interactions, please activate Accessibility in Grammarl…"
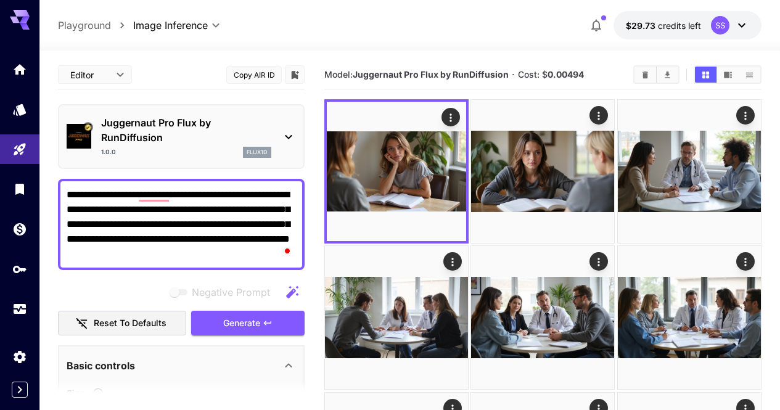
click at [249, 194] on textarea "**********" at bounding box center [181, 224] width 229 height 74
paste textarea "To enrich screen reader interactions, please activate Accessibility in Grammarl…"
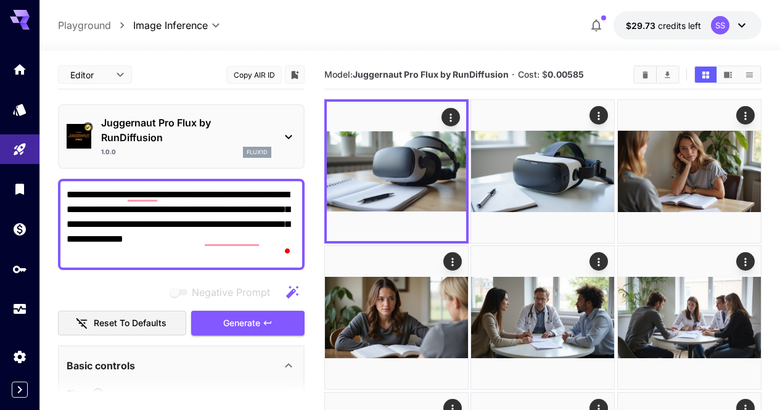
click at [264, 219] on textarea "**********" at bounding box center [181, 224] width 229 height 74
paste textarea "**********"
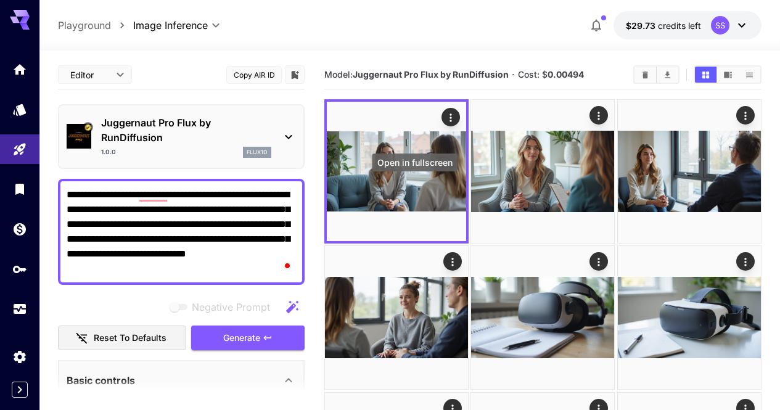
click at [0, 0] on icon "Open in fullscreen" at bounding box center [0, 0] width 0 height 0
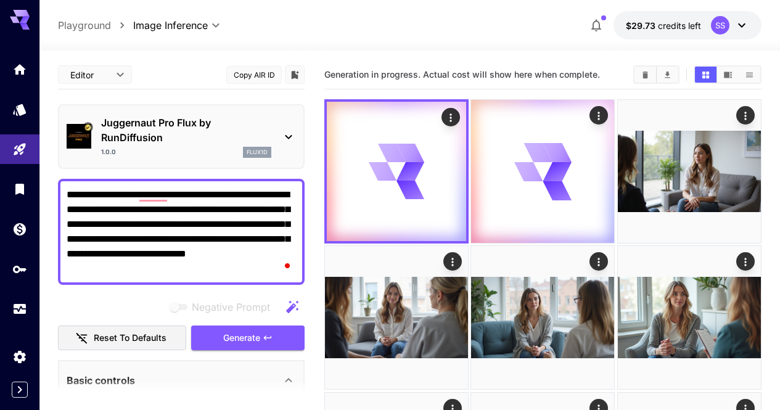
click at [243, 215] on textarea "**********" at bounding box center [181, 231] width 229 height 89
paste textarea "To enrich screen reader interactions, please activate Accessibility in Grammarl…"
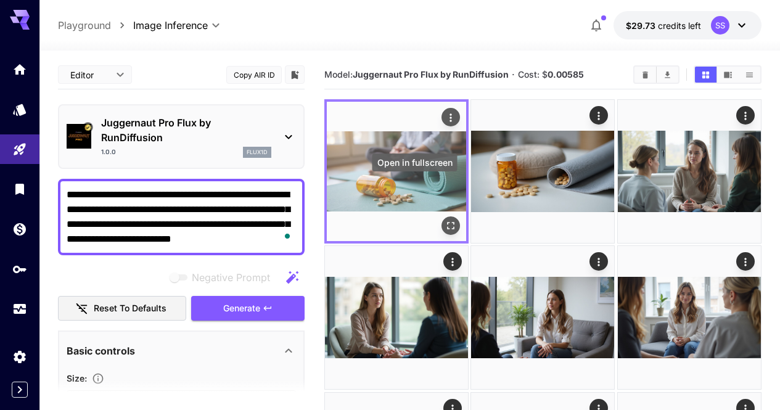
type textarea "**********"
click at [445, 220] on icon "Open in fullscreen" at bounding box center [451, 226] width 12 height 12
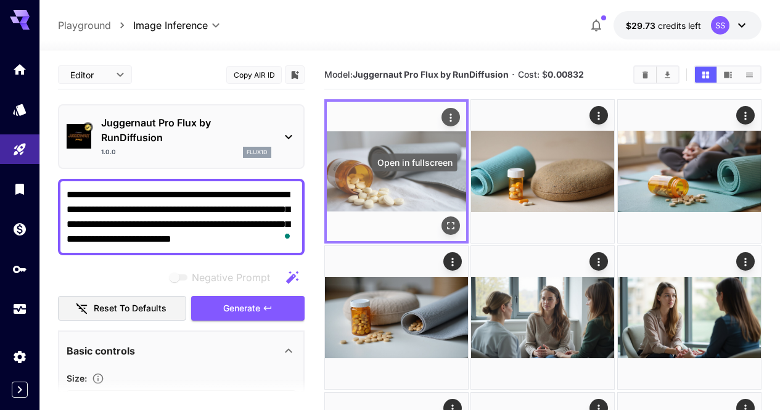
click at [442, 216] on div "Open in fullscreen" at bounding box center [451, 225] width 19 height 19
click at [445, 220] on icon "Open in fullscreen" at bounding box center [451, 226] width 12 height 12
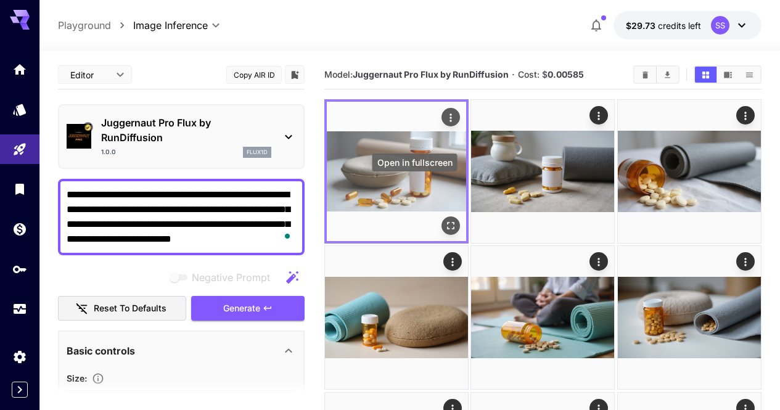
click at [445, 220] on icon "Open in fullscreen" at bounding box center [451, 226] width 12 height 12
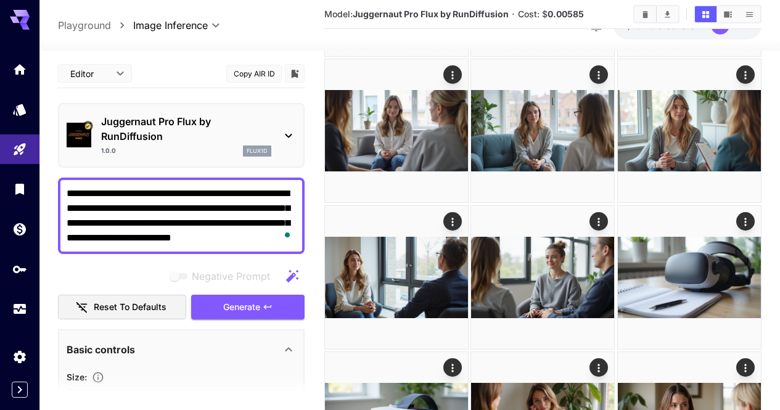
scroll to position [493, 0]
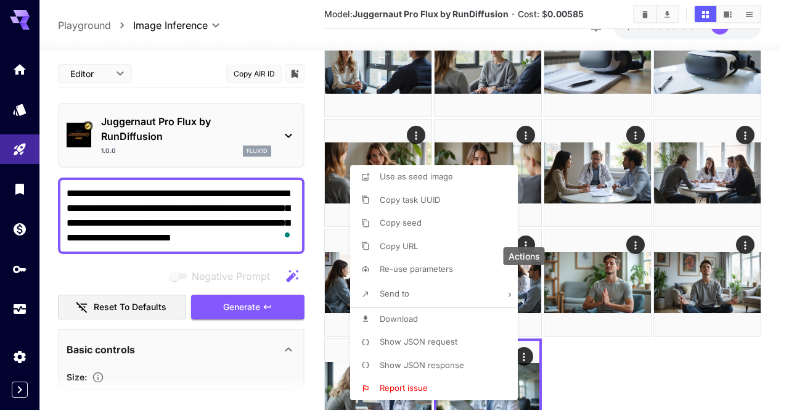
click at [445, 322] on li "Download" at bounding box center [437, 319] width 175 height 23
click at [675, 321] on div at bounding box center [394, 205] width 789 height 410
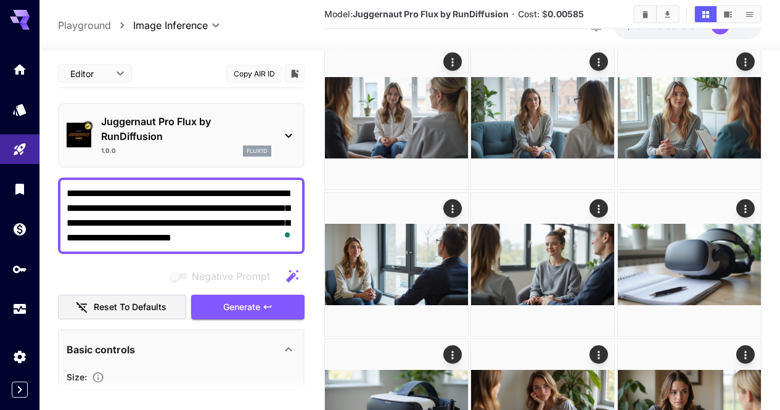
drag, startPoint x: 610, startPoint y: 355, endPoint x: 599, endPoint y: 294, distance: 62.1
click at [609, 352] on div at bounding box center [542, 264] width 437 height 1315
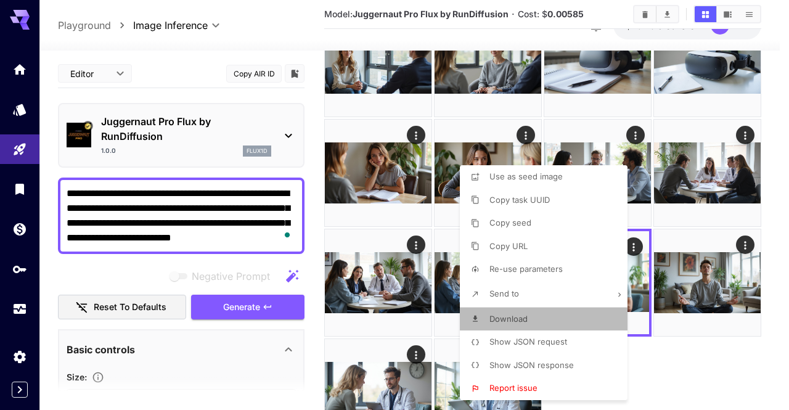
click at [535, 313] on li "Download" at bounding box center [547, 319] width 175 height 23
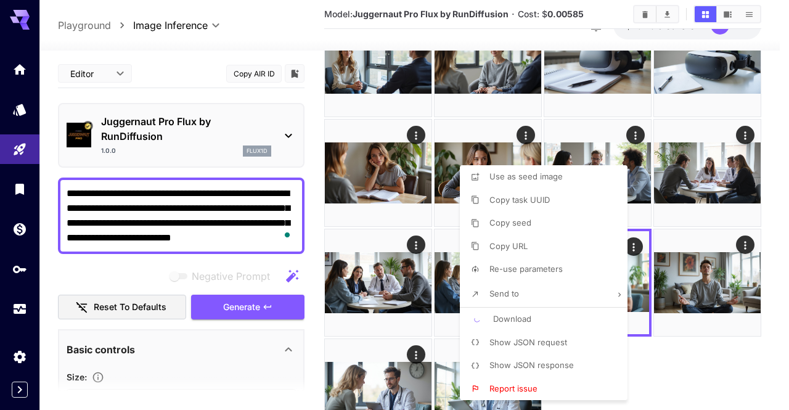
click at [754, 314] on div at bounding box center [394, 205] width 789 height 410
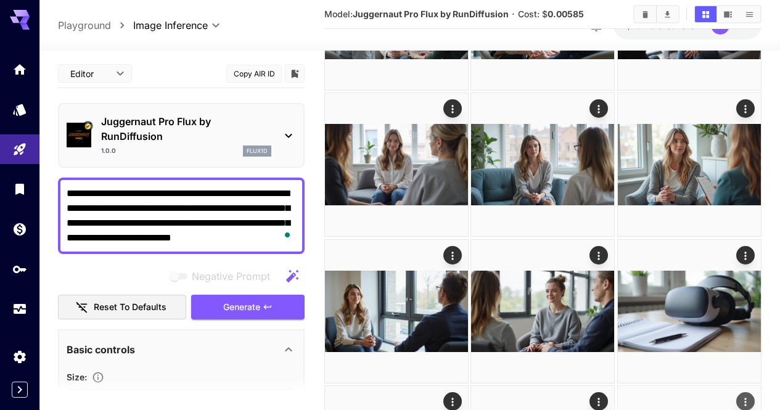
scroll to position [431, 0]
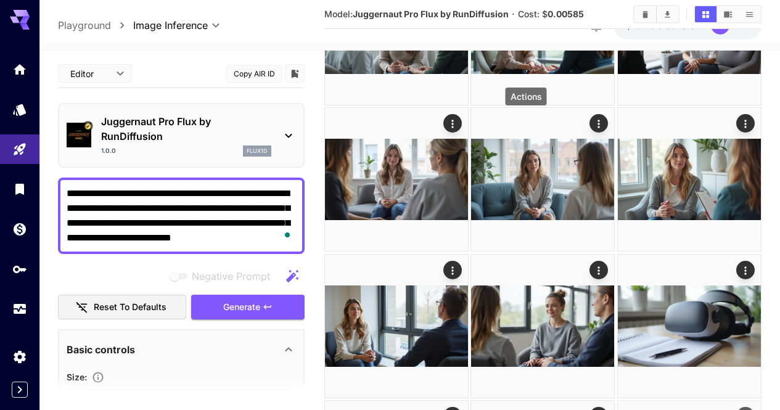
click at [739, 409] on icon "Actions" at bounding box center [745, 417] width 12 height 12
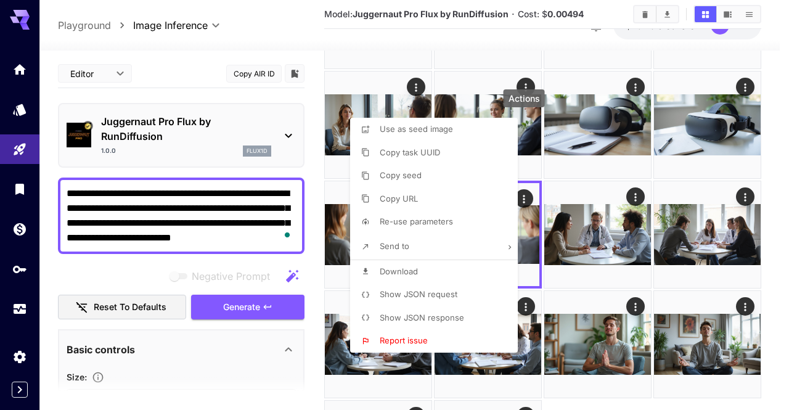
click at [453, 274] on li "Download" at bounding box center [437, 271] width 175 height 23
click at [659, 227] on div at bounding box center [394, 205] width 789 height 410
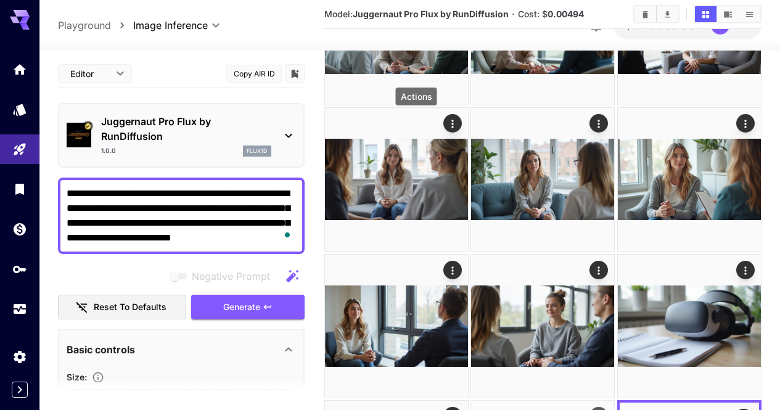
click at [593, 409] on icon "Actions" at bounding box center [599, 417] width 12 height 12
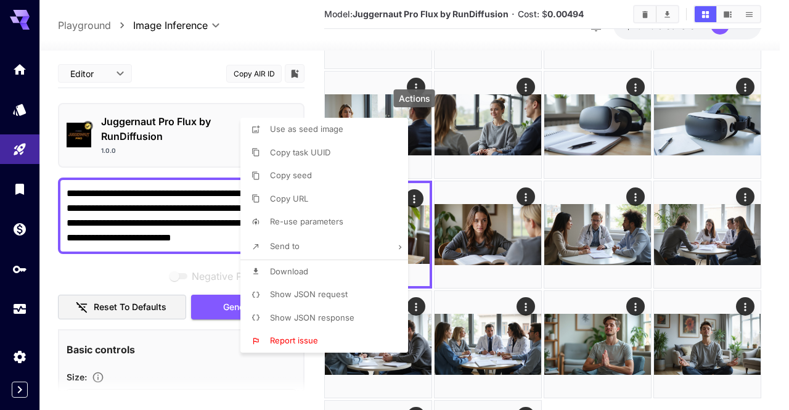
click at [367, 267] on li "Download" at bounding box center [328, 271] width 175 height 23
click at [511, 247] on div at bounding box center [394, 205] width 789 height 410
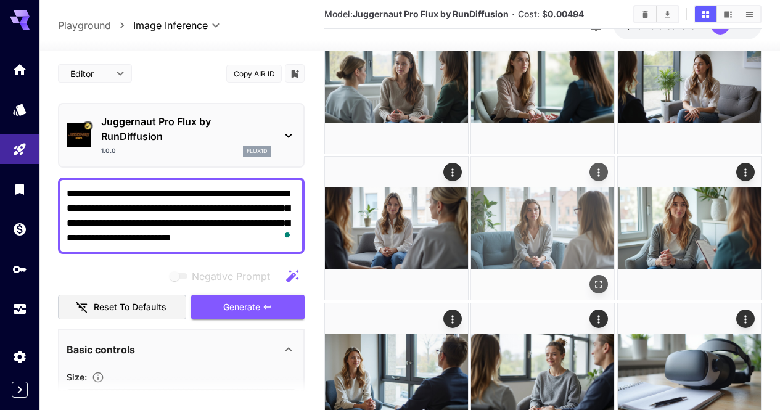
scroll to position [246, 0]
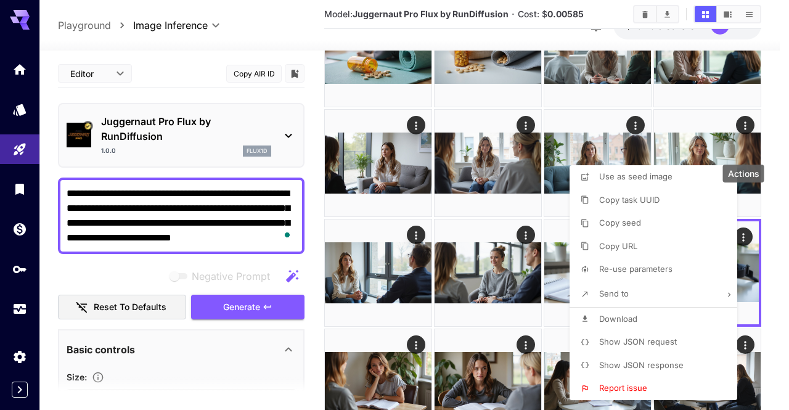
click at [662, 315] on li "Download" at bounding box center [657, 319] width 175 height 23
click at [467, 315] on div at bounding box center [394, 205] width 789 height 410
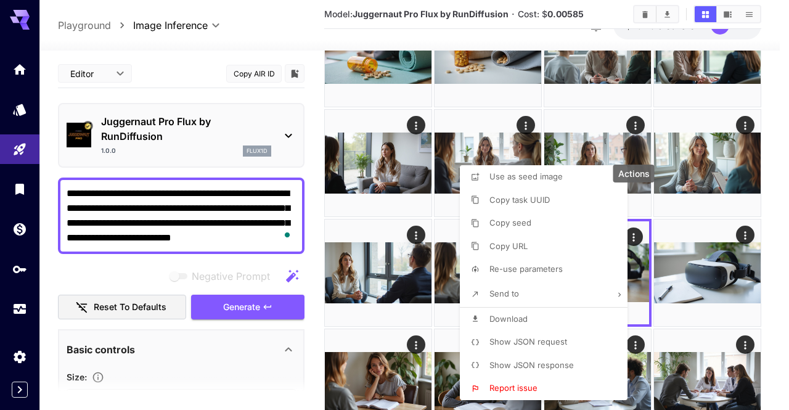
drag, startPoint x: 567, startPoint y: 315, endPoint x: 681, endPoint y: 319, distance: 113.6
click at [566, 315] on li "Download" at bounding box center [547, 319] width 175 height 23
click at [722, 309] on div at bounding box center [394, 205] width 789 height 410
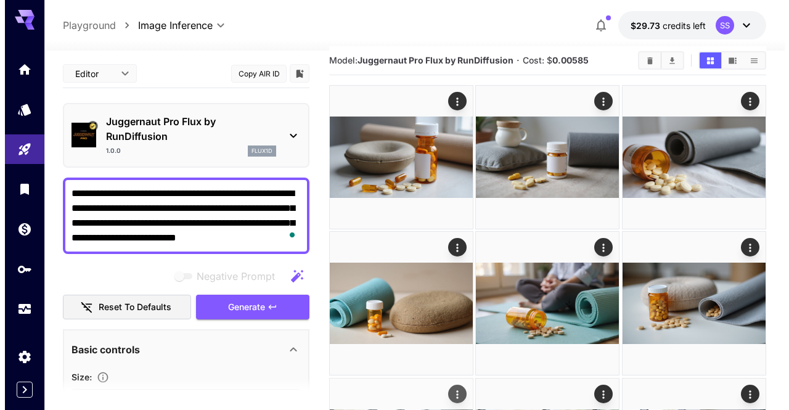
scroll to position [0, 0]
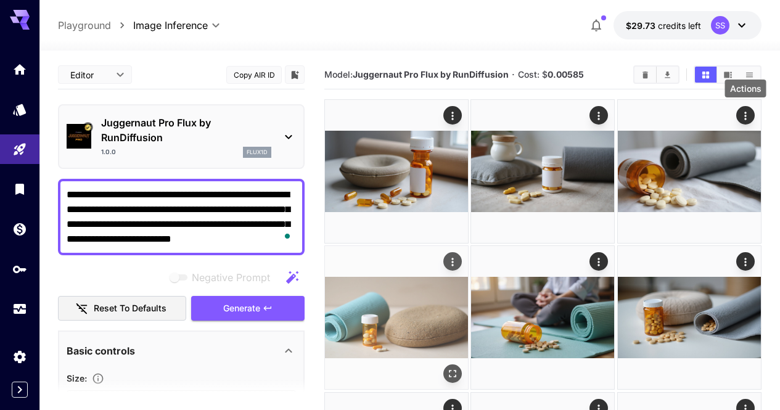
click at [454, 258] on icon "Actions" at bounding box center [453, 262] width 2 height 8
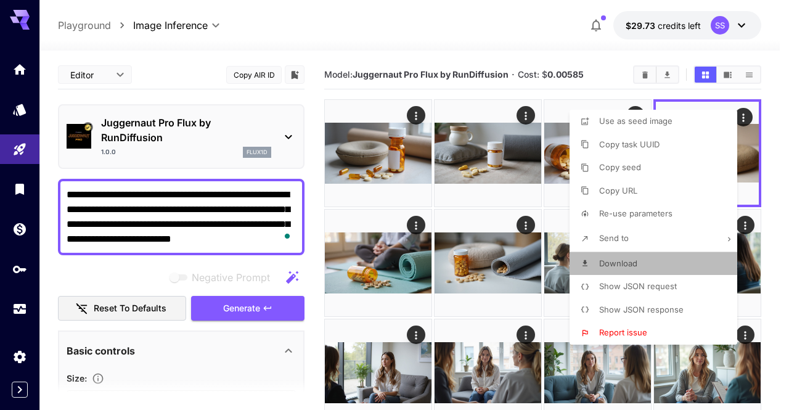
click at [689, 260] on li "Download" at bounding box center [657, 263] width 175 height 23
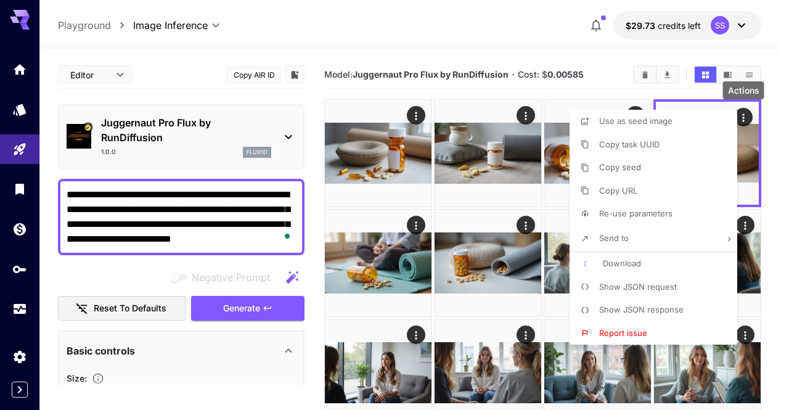
click at [462, 257] on div at bounding box center [394, 205] width 789 height 410
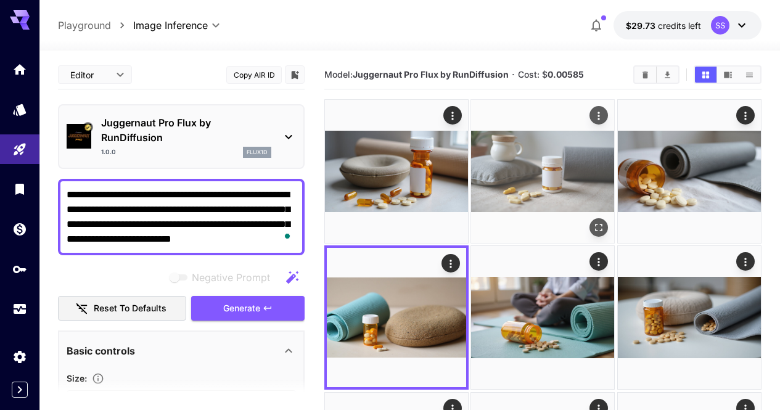
drag, startPoint x: 514, startPoint y: 162, endPoint x: 538, endPoint y: 162, distance: 24.1
click at [514, 162] on img at bounding box center [542, 171] width 143 height 143
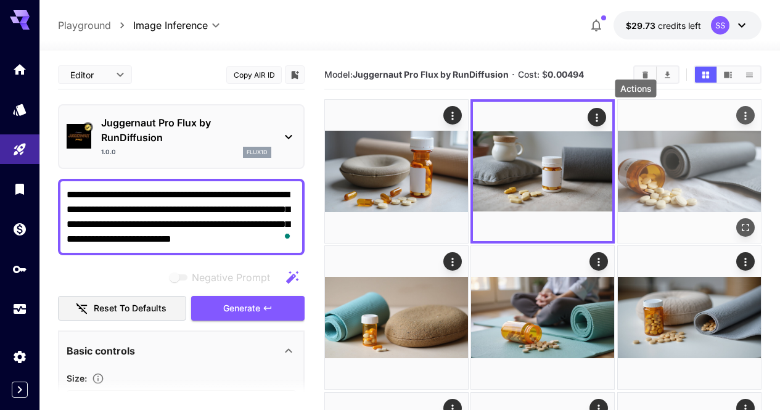
click at [739, 118] on icon "Actions" at bounding box center [745, 116] width 12 height 12
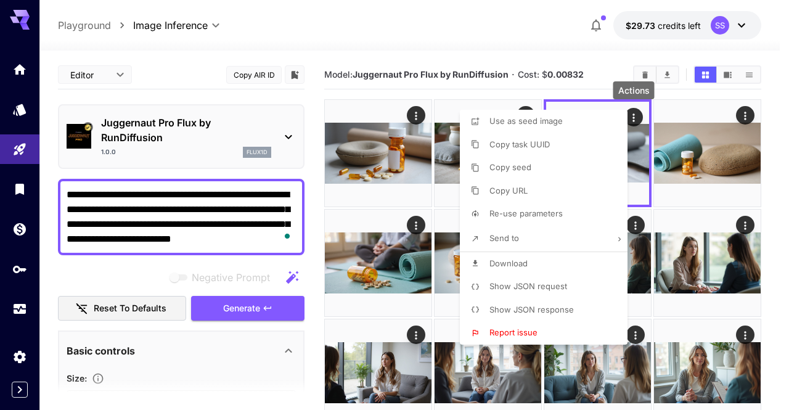
click at [553, 260] on li "Download" at bounding box center [547, 263] width 175 height 23
click at [731, 255] on div at bounding box center [394, 205] width 789 height 410
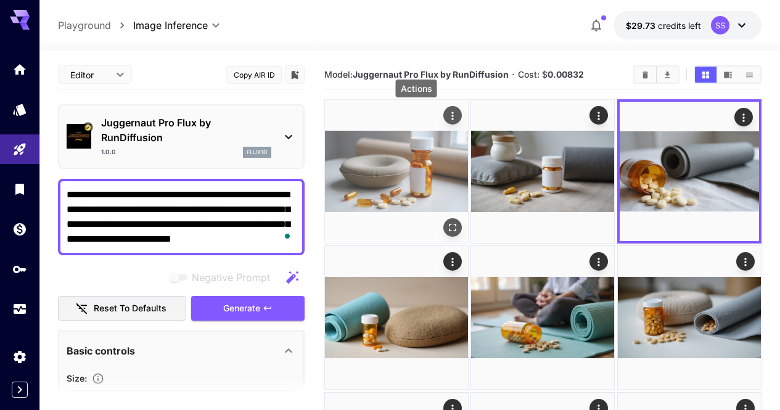
click at [452, 119] on icon "Actions" at bounding box center [453, 116] width 2 height 8
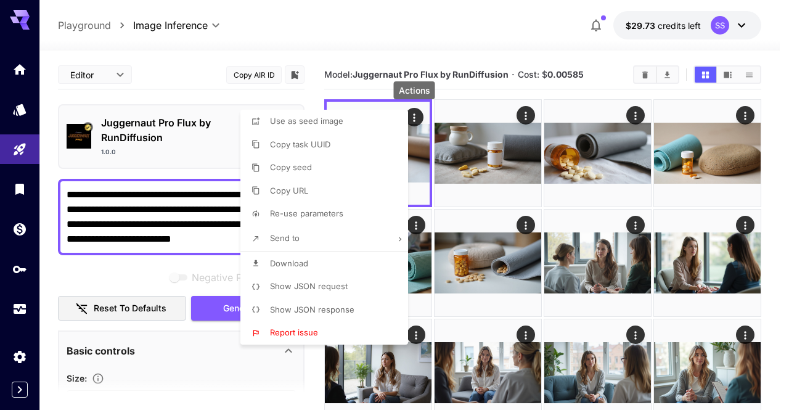
click at [363, 257] on li "Download" at bounding box center [328, 263] width 175 height 23
drag, startPoint x: 490, startPoint y: 249, endPoint x: 622, endPoint y: 144, distance: 168.5
click at [492, 247] on div at bounding box center [394, 205] width 789 height 410
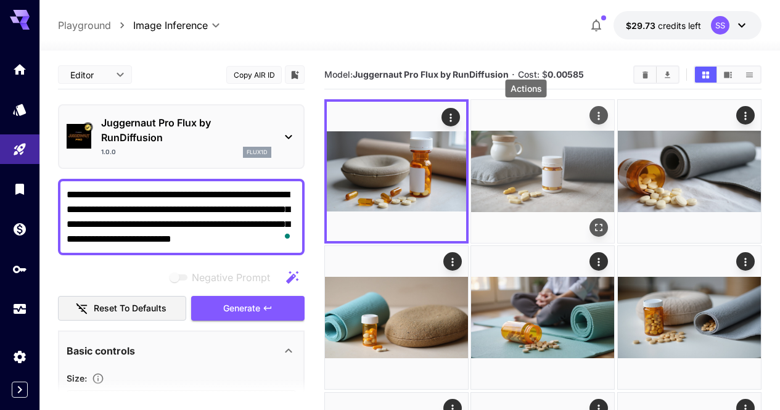
click at [593, 118] on icon "Actions" at bounding box center [599, 116] width 12 height 12
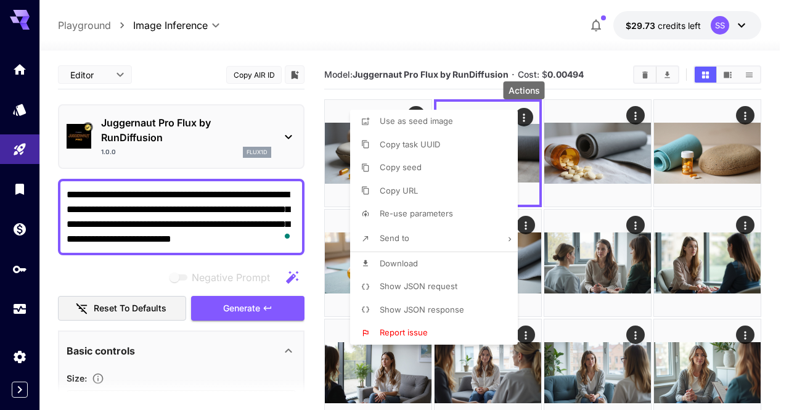
click at [450, 261] on li "Download" at bounding box center [437, 263] width 175 height 23
